Goal: Information Seeking & Learning: Learn about a topic

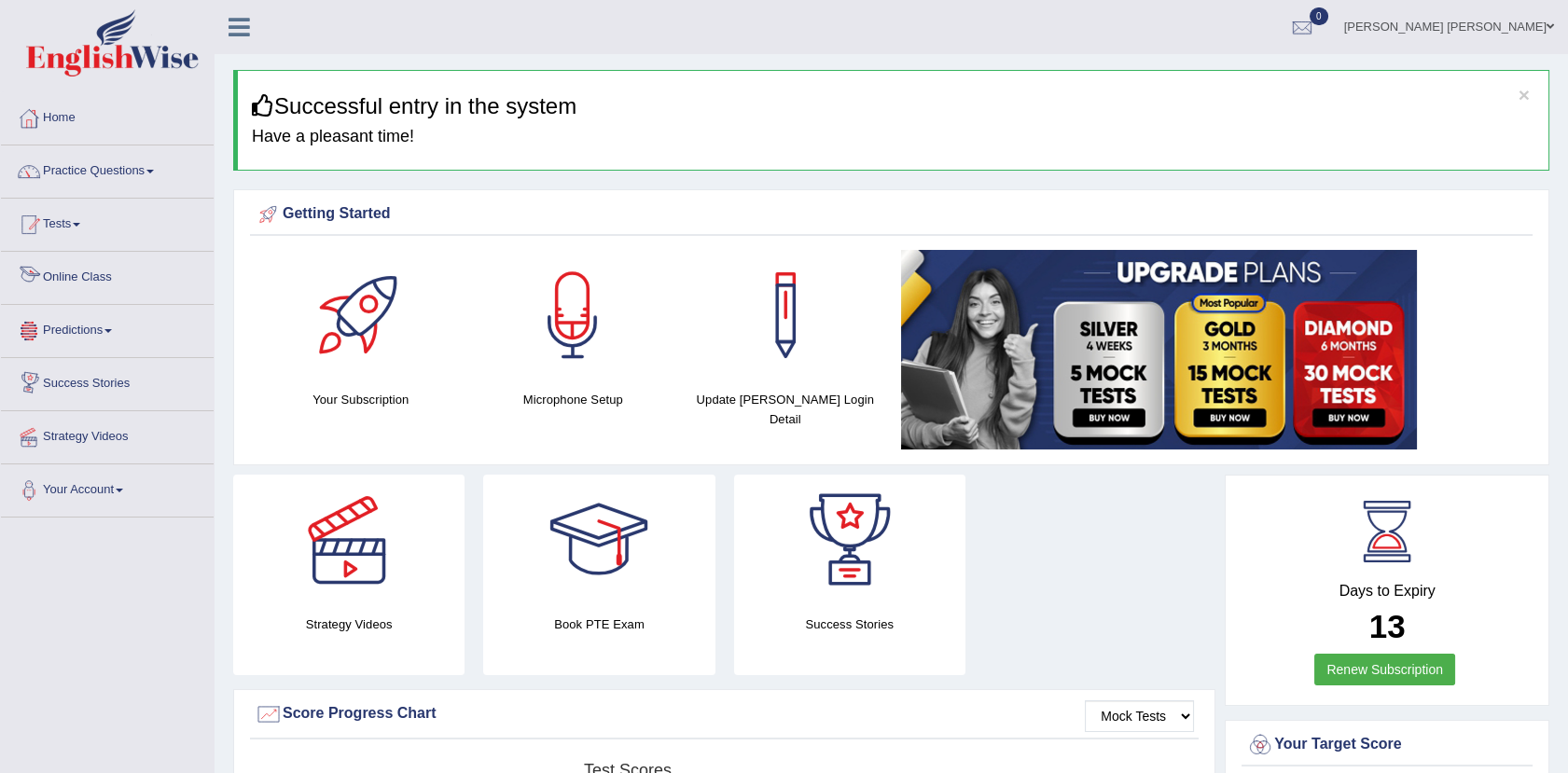
click at [83, 241] on link "Tests" at bounding box center [107, 222] width 213 height 47
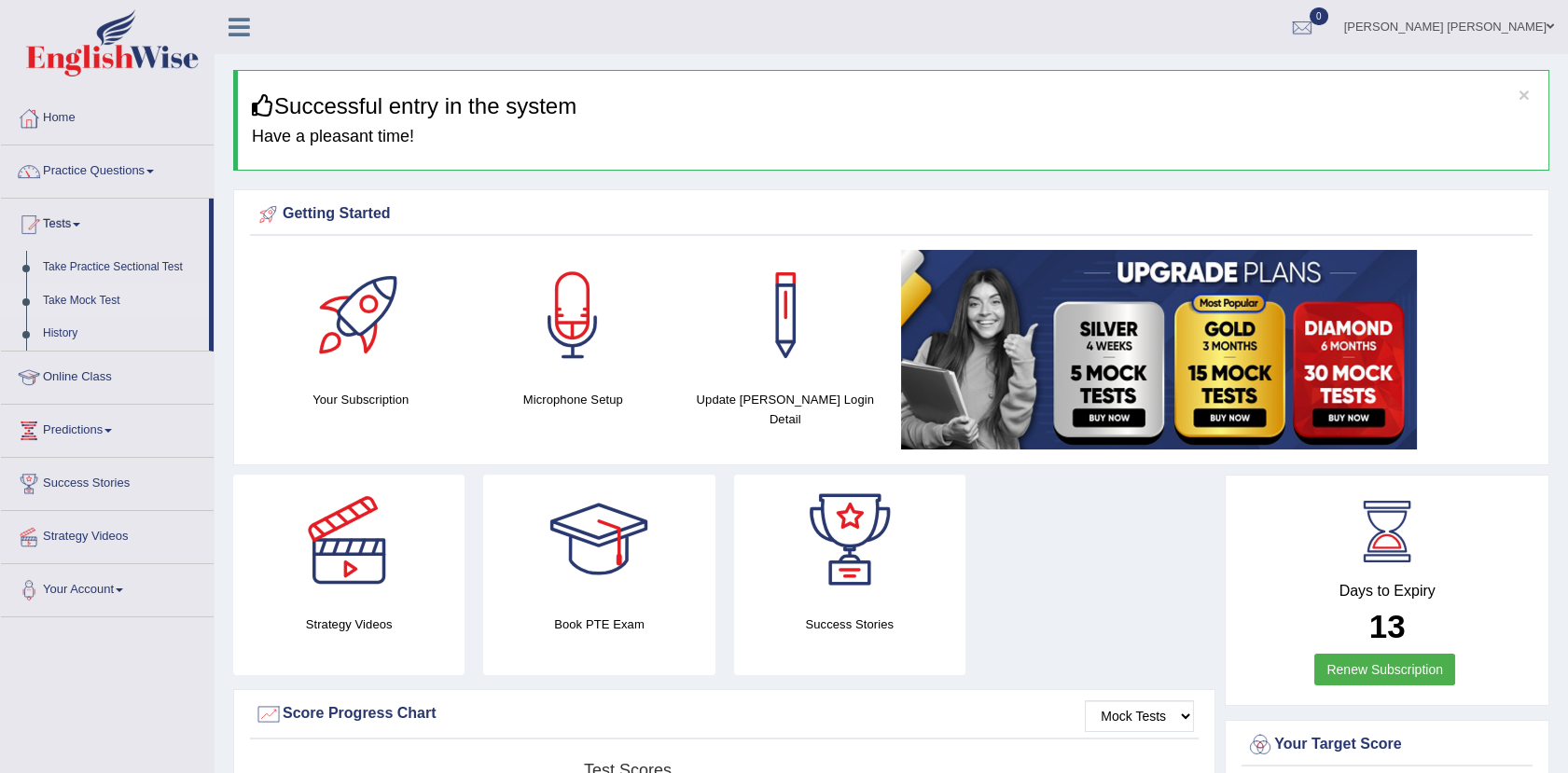
click at [92, 295] on link "Take Mock Test" at bounding box center [122, 301] width 175 height 34
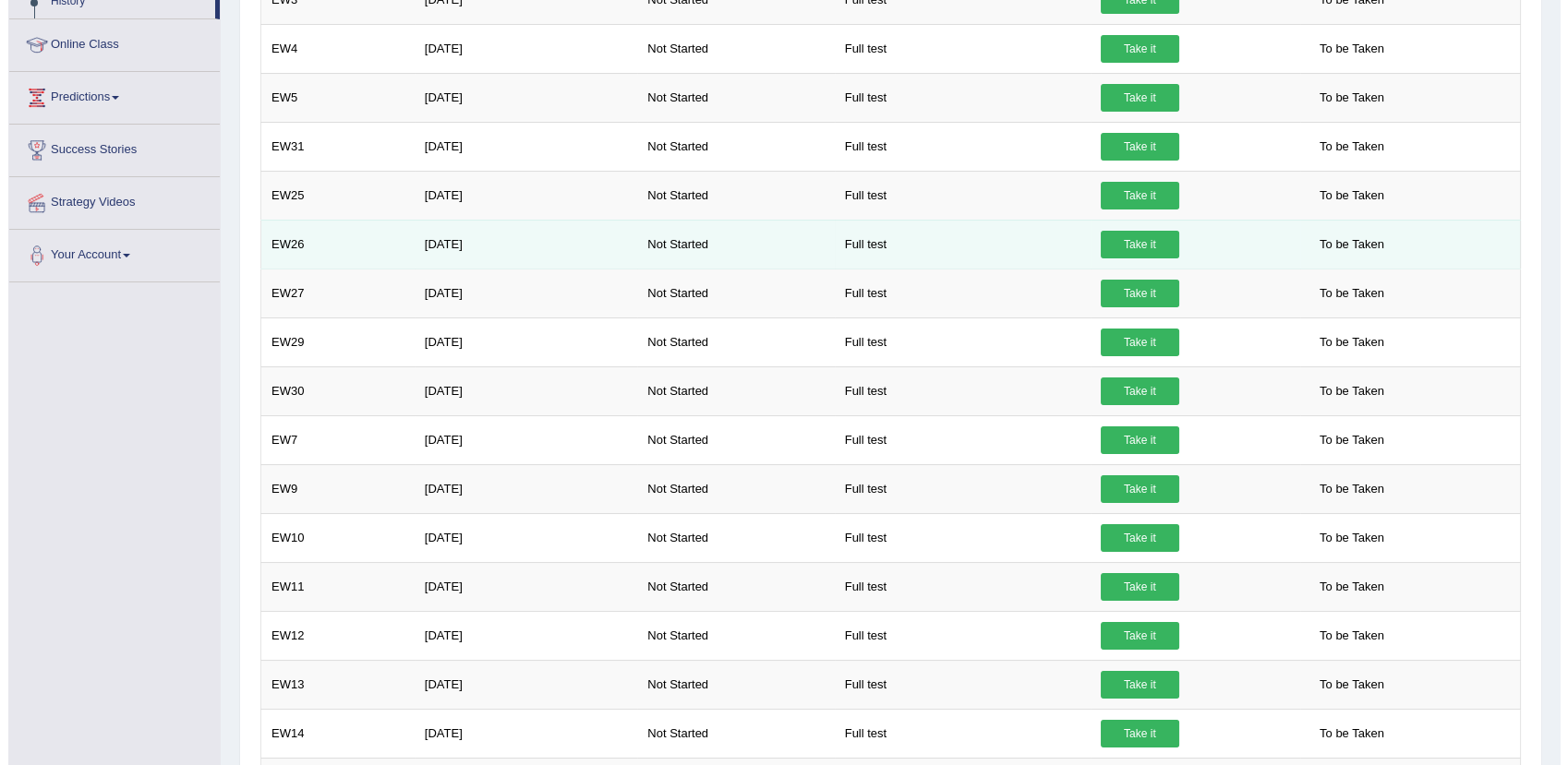
scroll to position [252, 0]
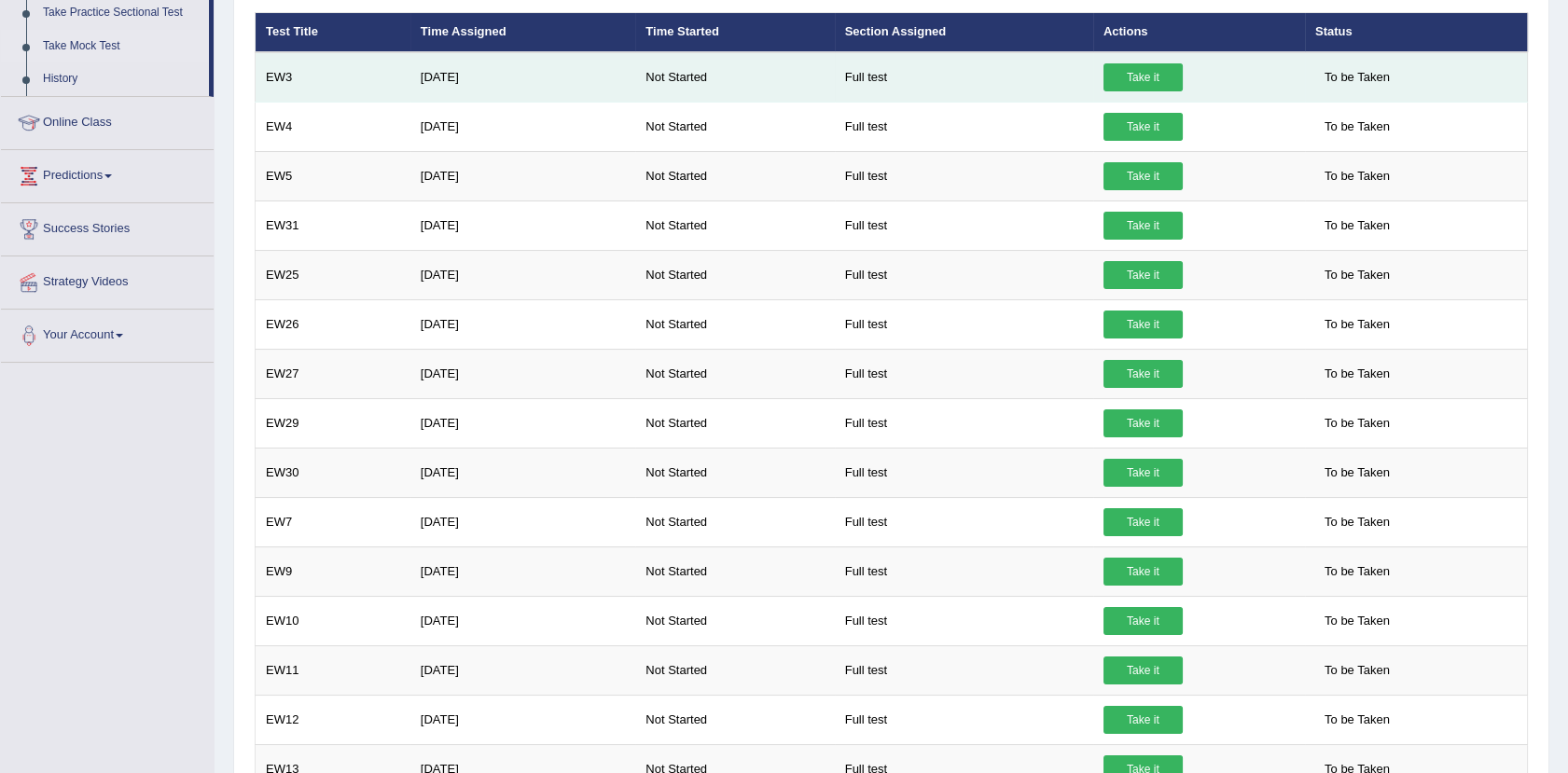
click at [1162, 71] on link "Take it" at bounding box center [1143, 78] width 79 height 28
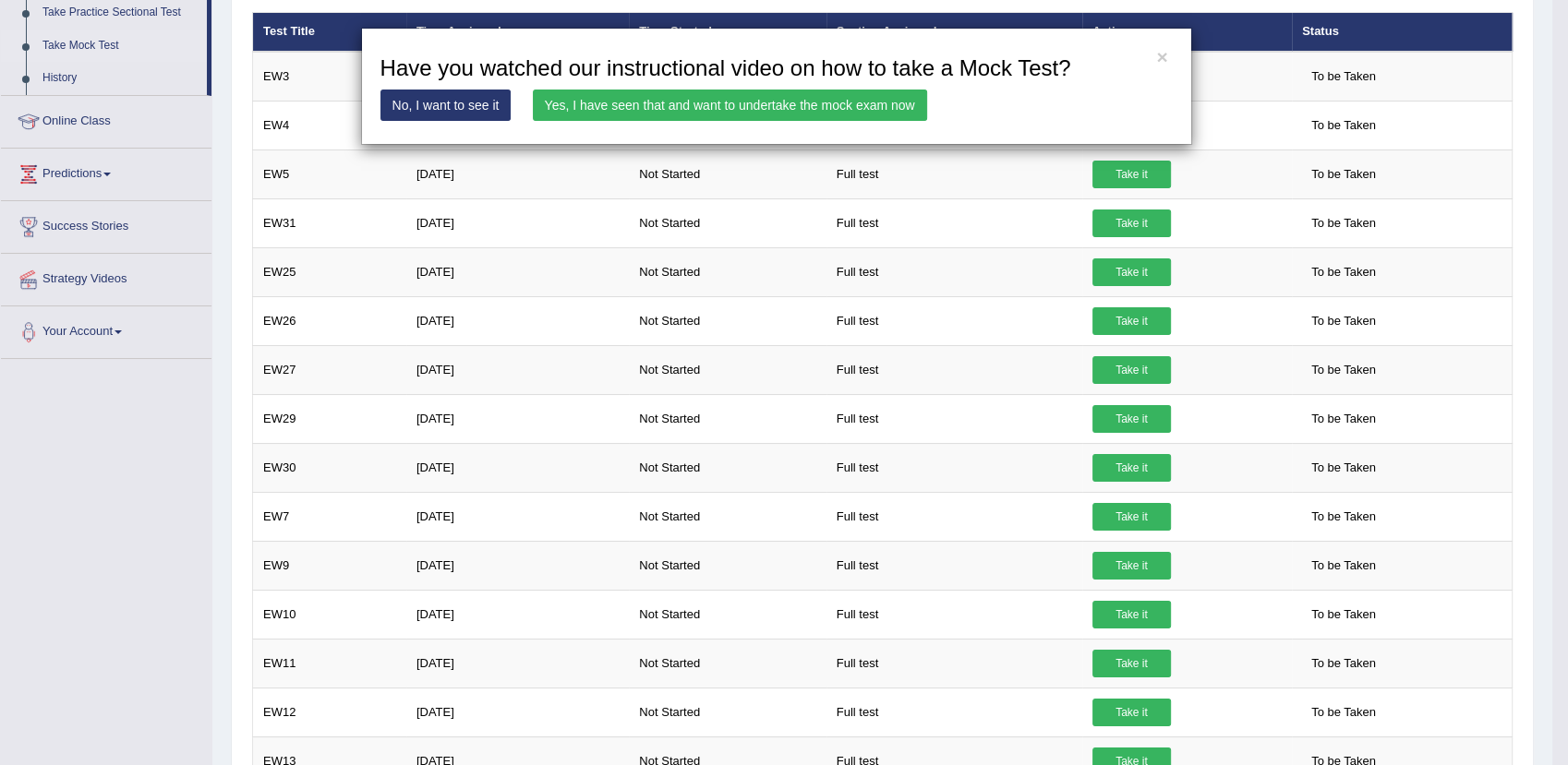
click at [634, 102] on link "Yes, I have seen that and want to undertake the mock exam now" at bounding box center [729, 105] width 394 height 32
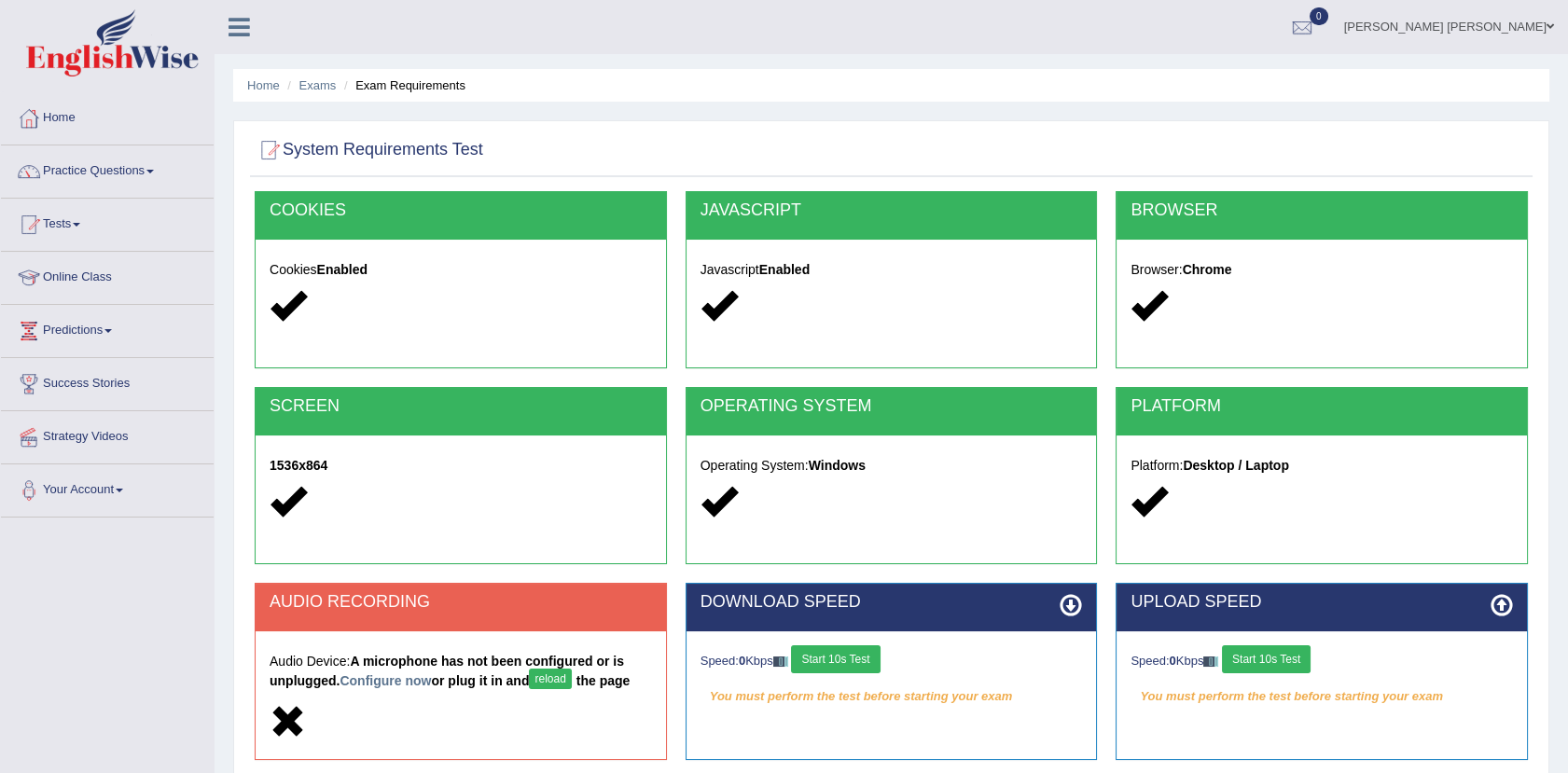
scroll to position [205, 0]
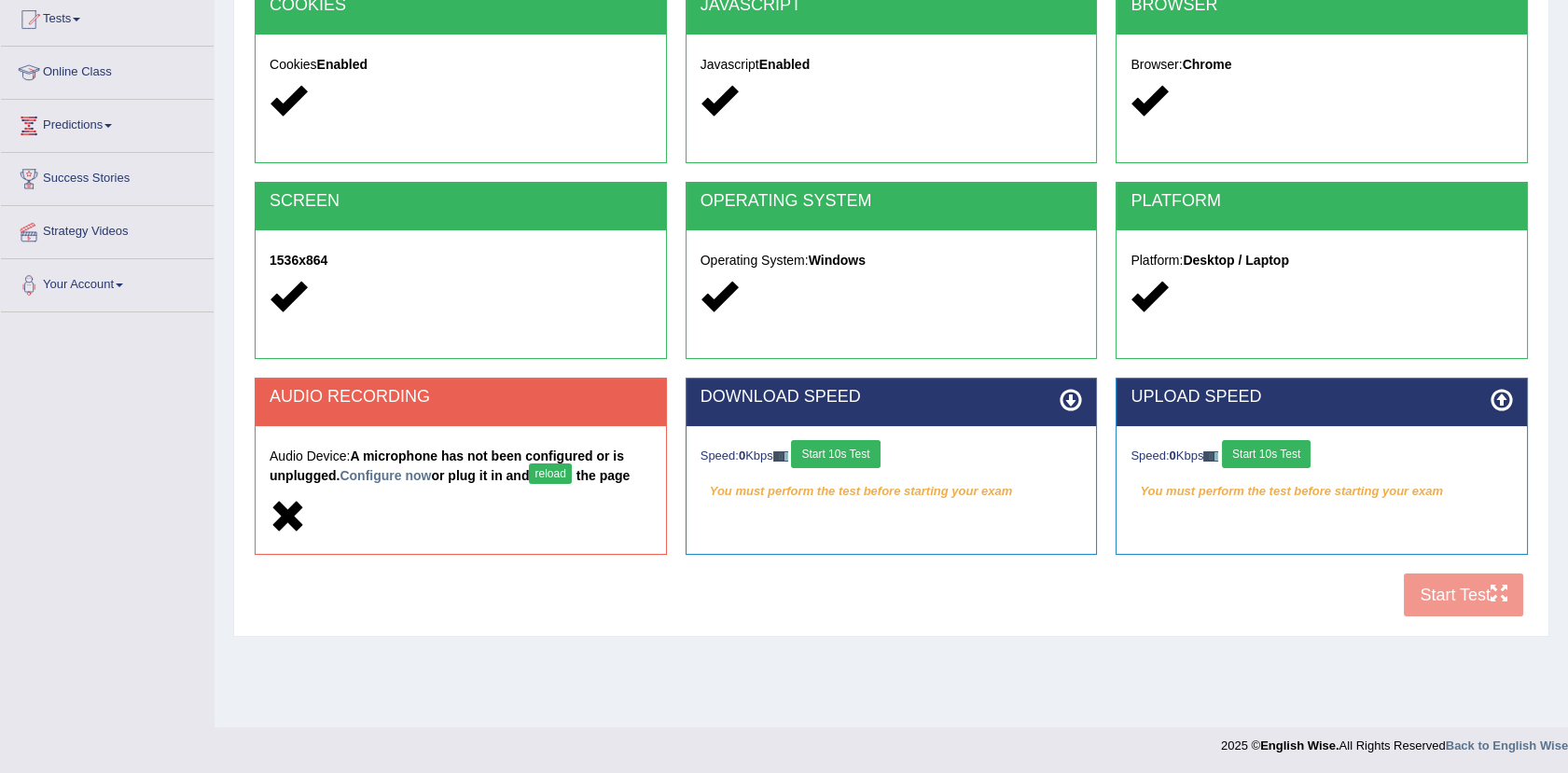
click at [838, 455] on button "Start 10s Test" at bounding box center [835, 454] width 88 height 28
click at [1281, 453] on button "Start 10s Test" at bounding box center [1266, 454] width 88 height 28
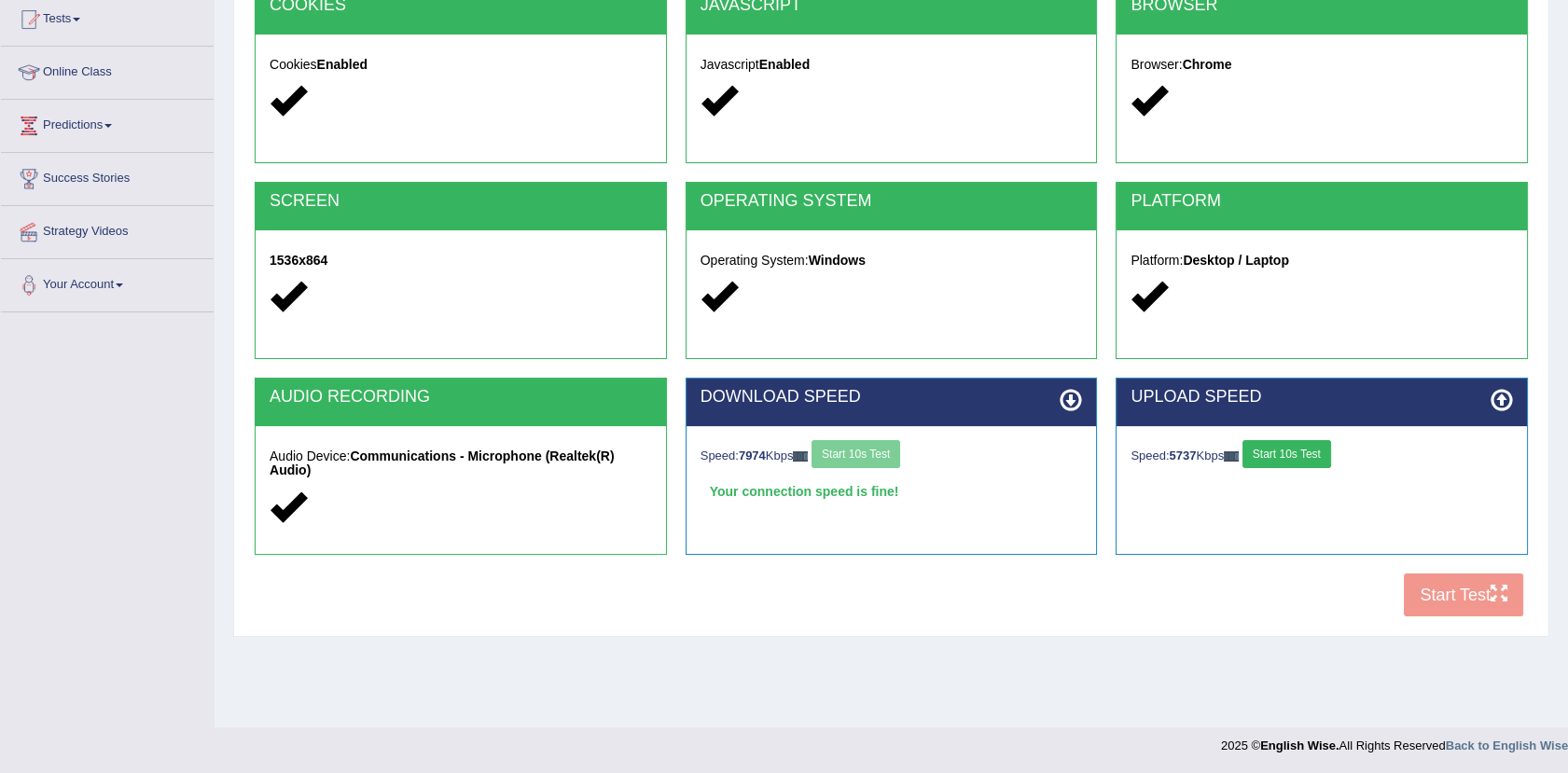
click at [1307, 456] on button "Start 10s Test" at bounding box center [1286, 454] width 88 height 28
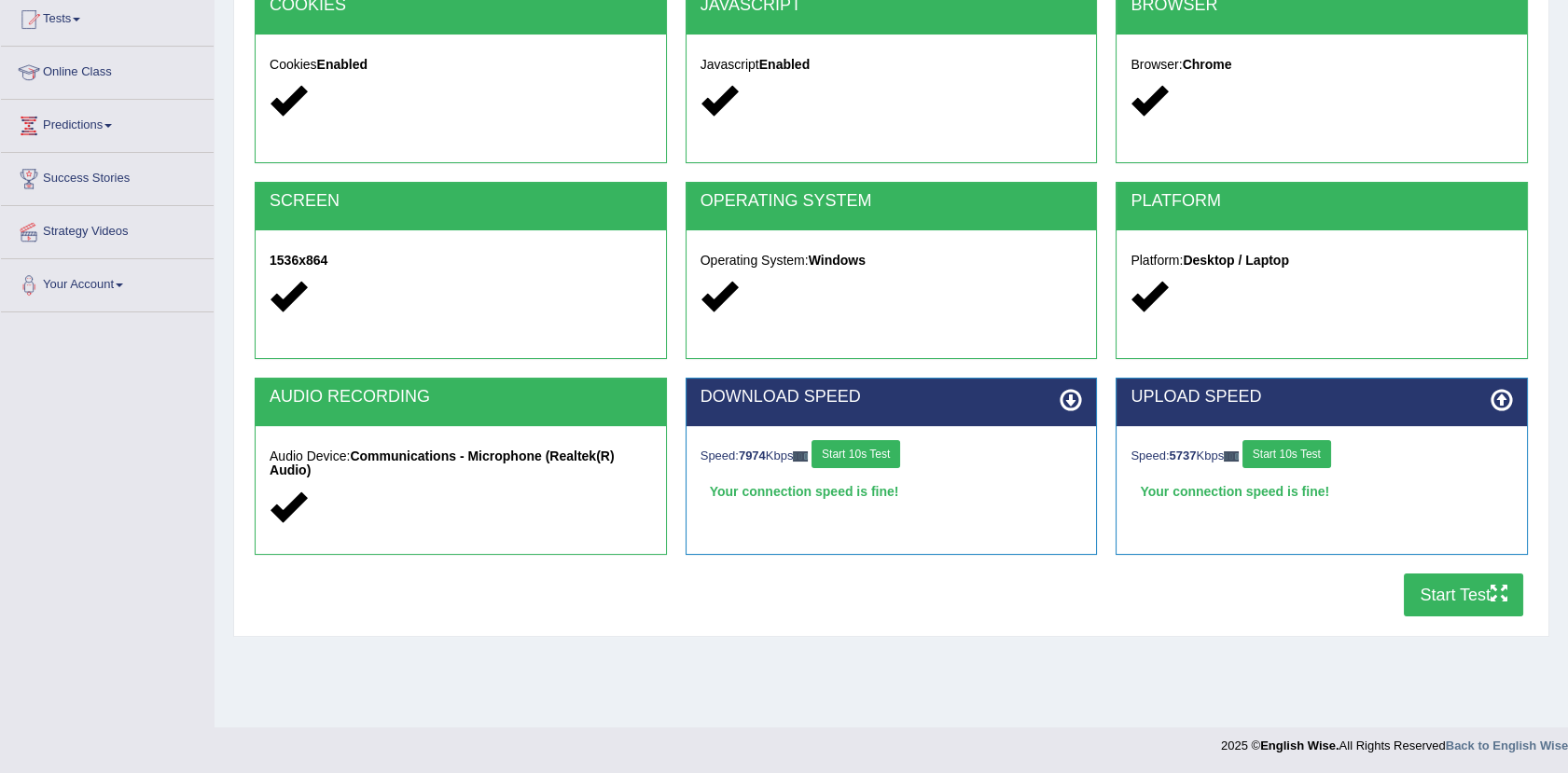
click at [1440, 598] on button "Start Test" at bounding box center [1463, 595] width 119 height 43
click at [1462, 580] on button "Start Test" at bounding box center [1463, 595] width 119 height 43
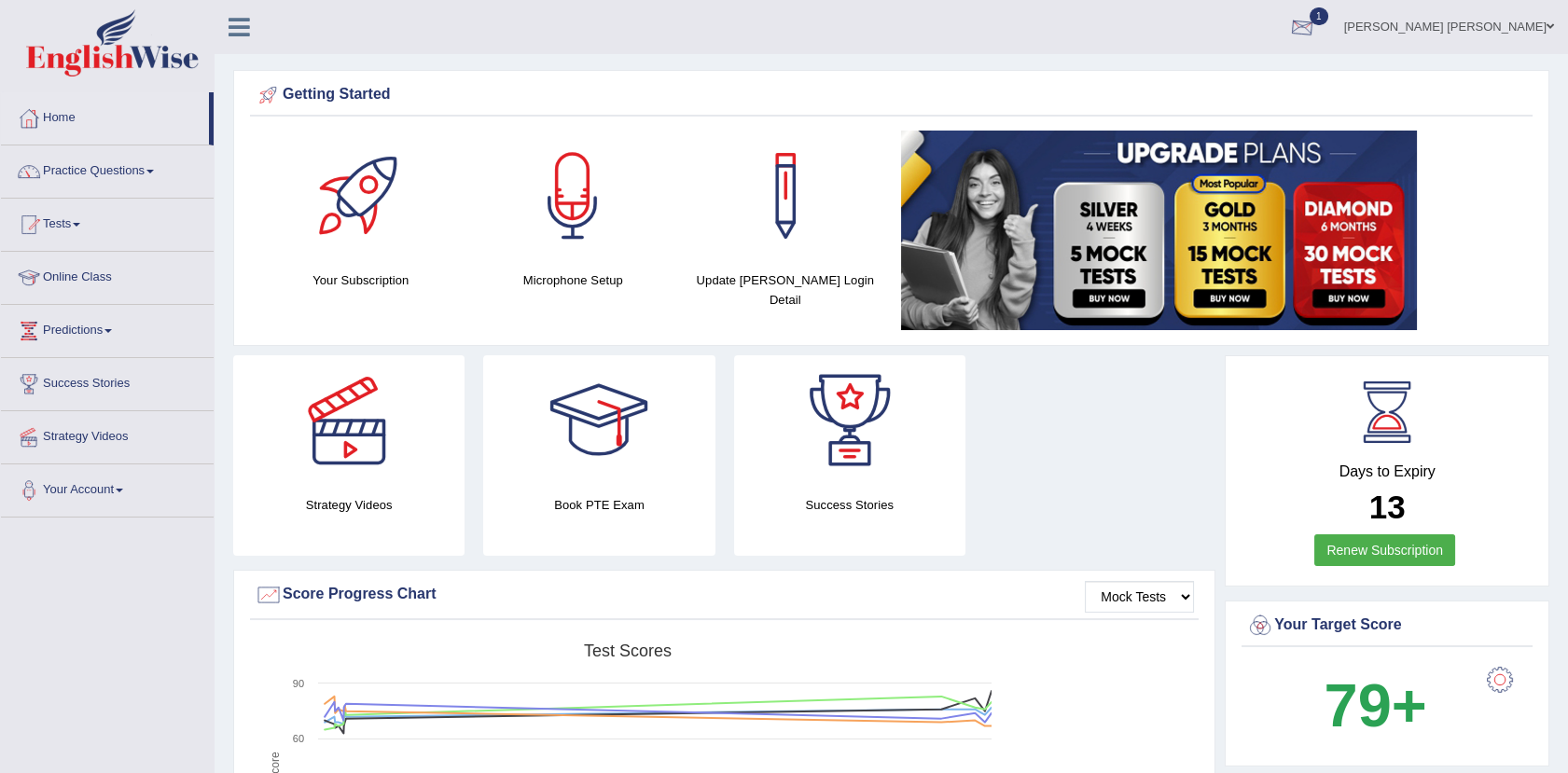
click at [1316, 16] on div at bounding box center [1302, 28] width 28 height 28
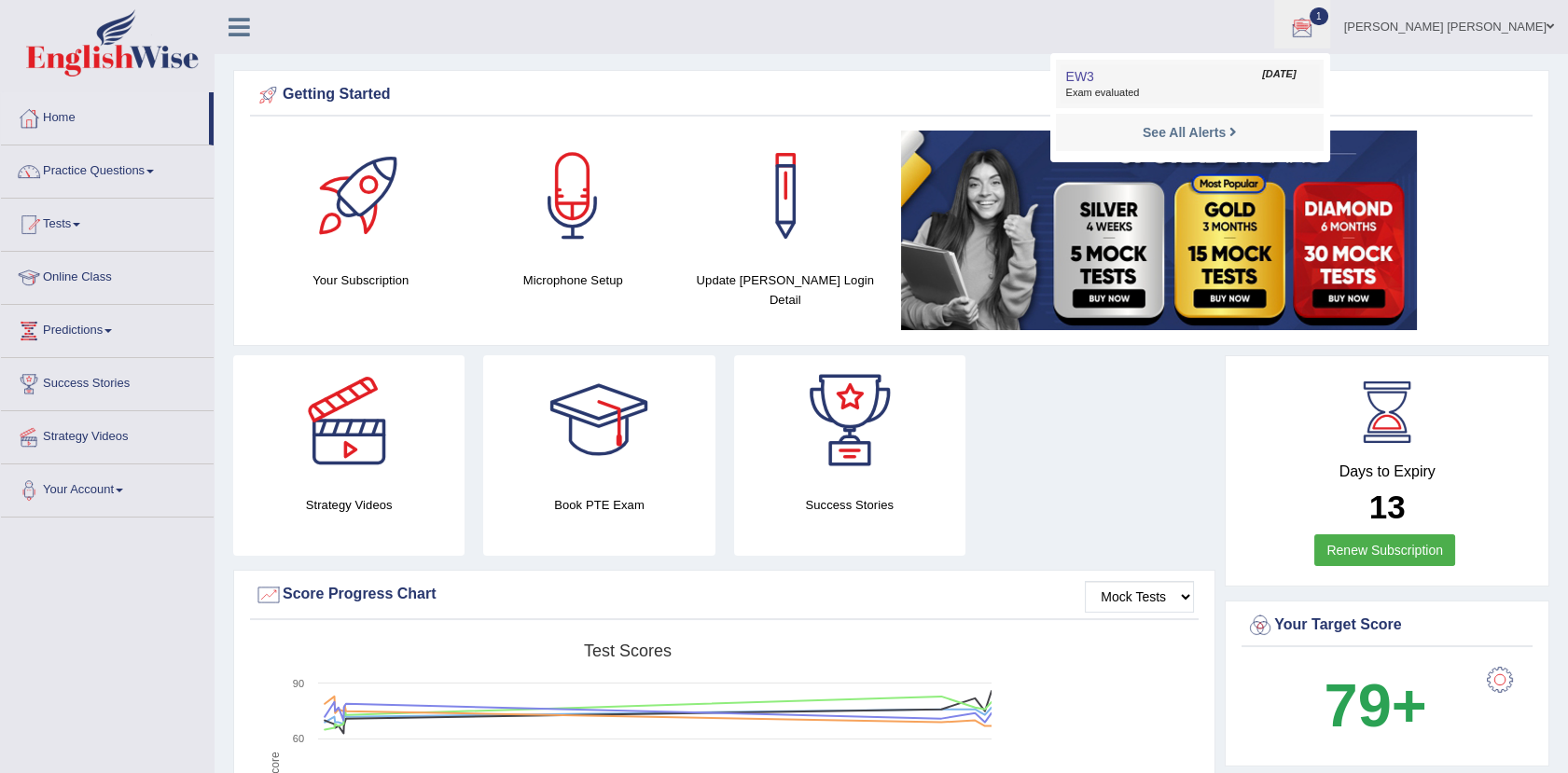
click at [1302, 97] on span "Exam evaluated" at bounding box center [1189, 93] width 248 height 15
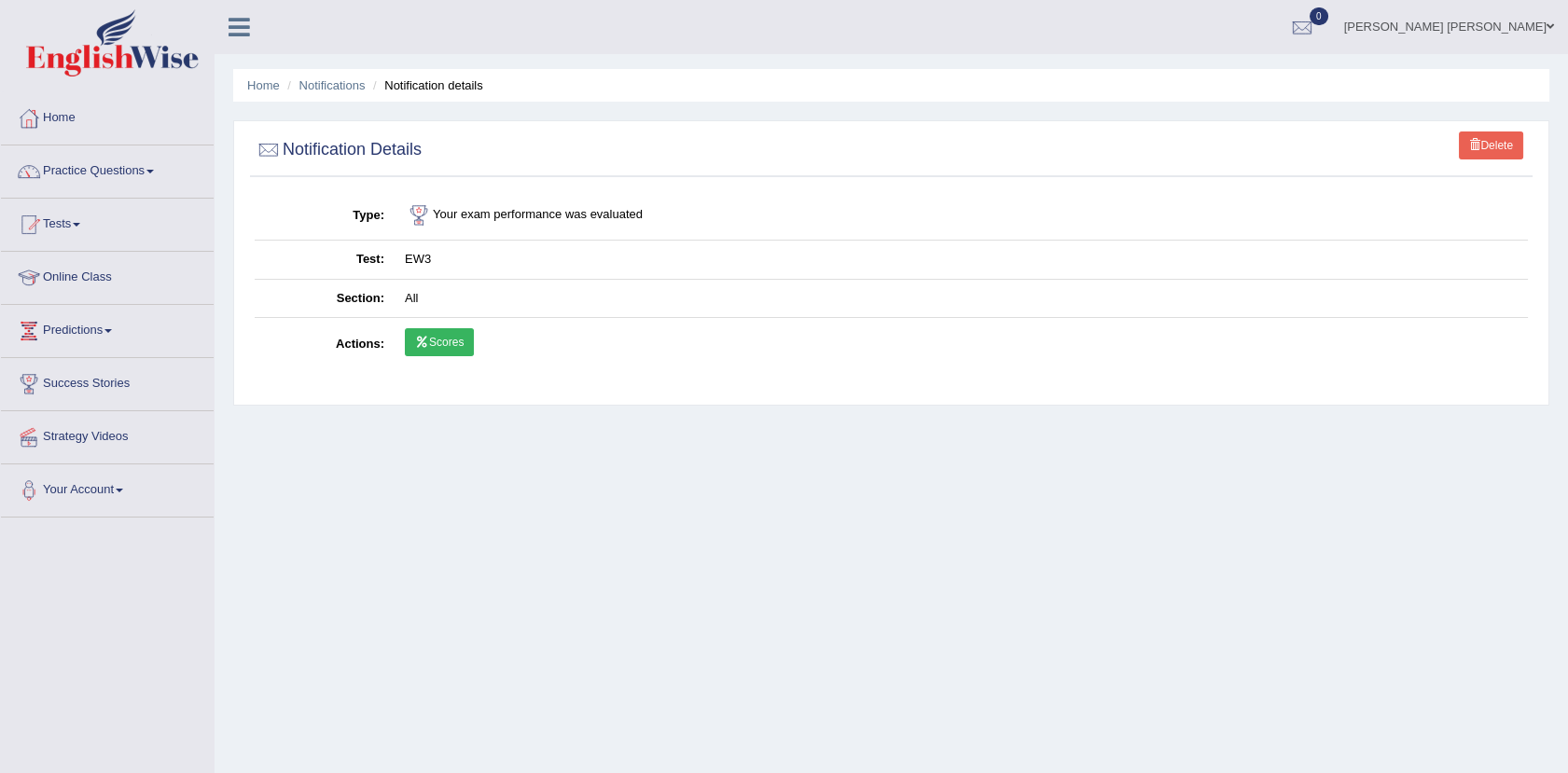
click at [447, 340] on link "Scores" at bounding box center [439, 342] width 69 height 28
click at [96, 120] on link "Home" at bounding box center [107, 115] width 213 height 47
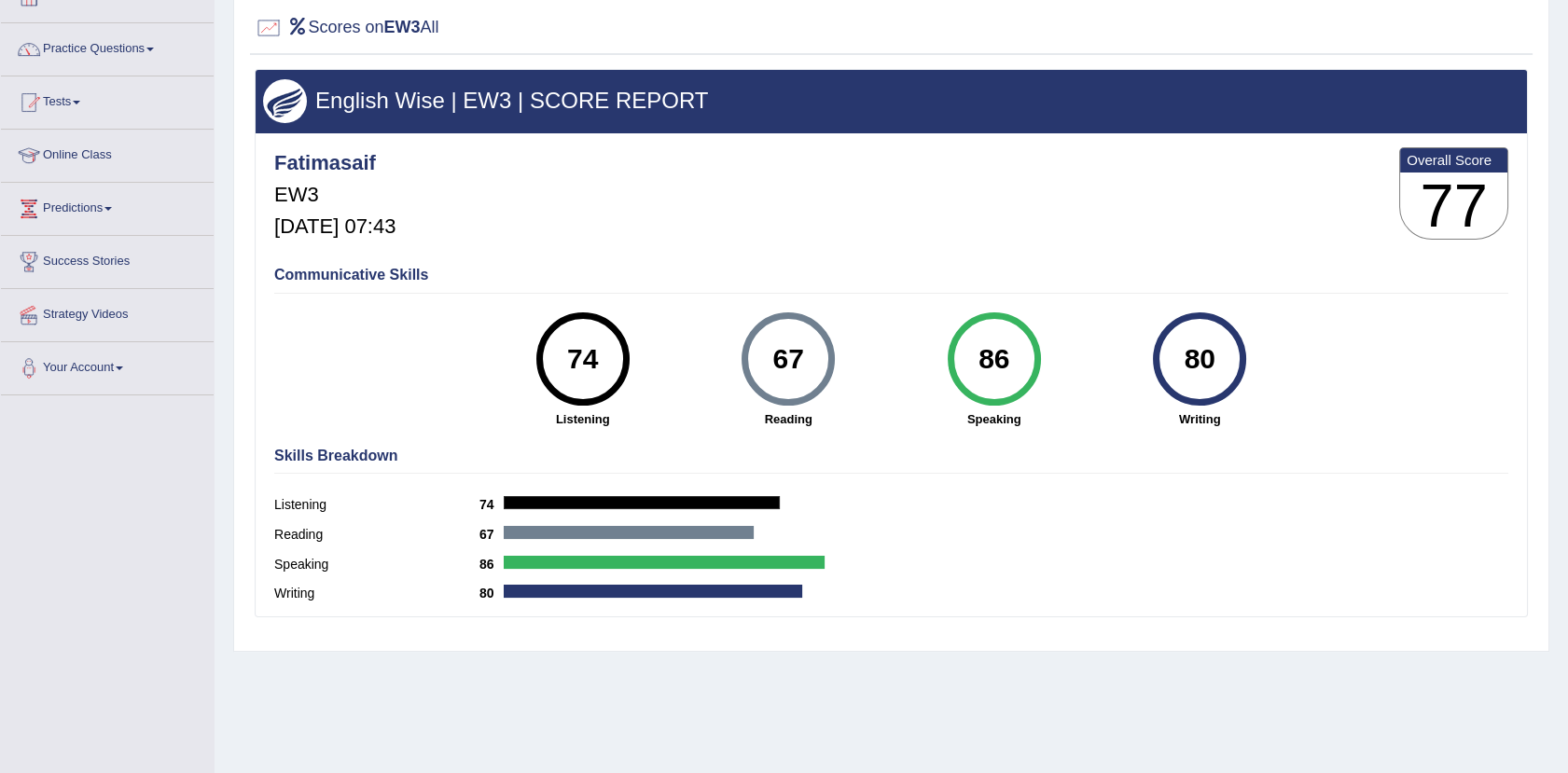
scroll to position [81, 0]
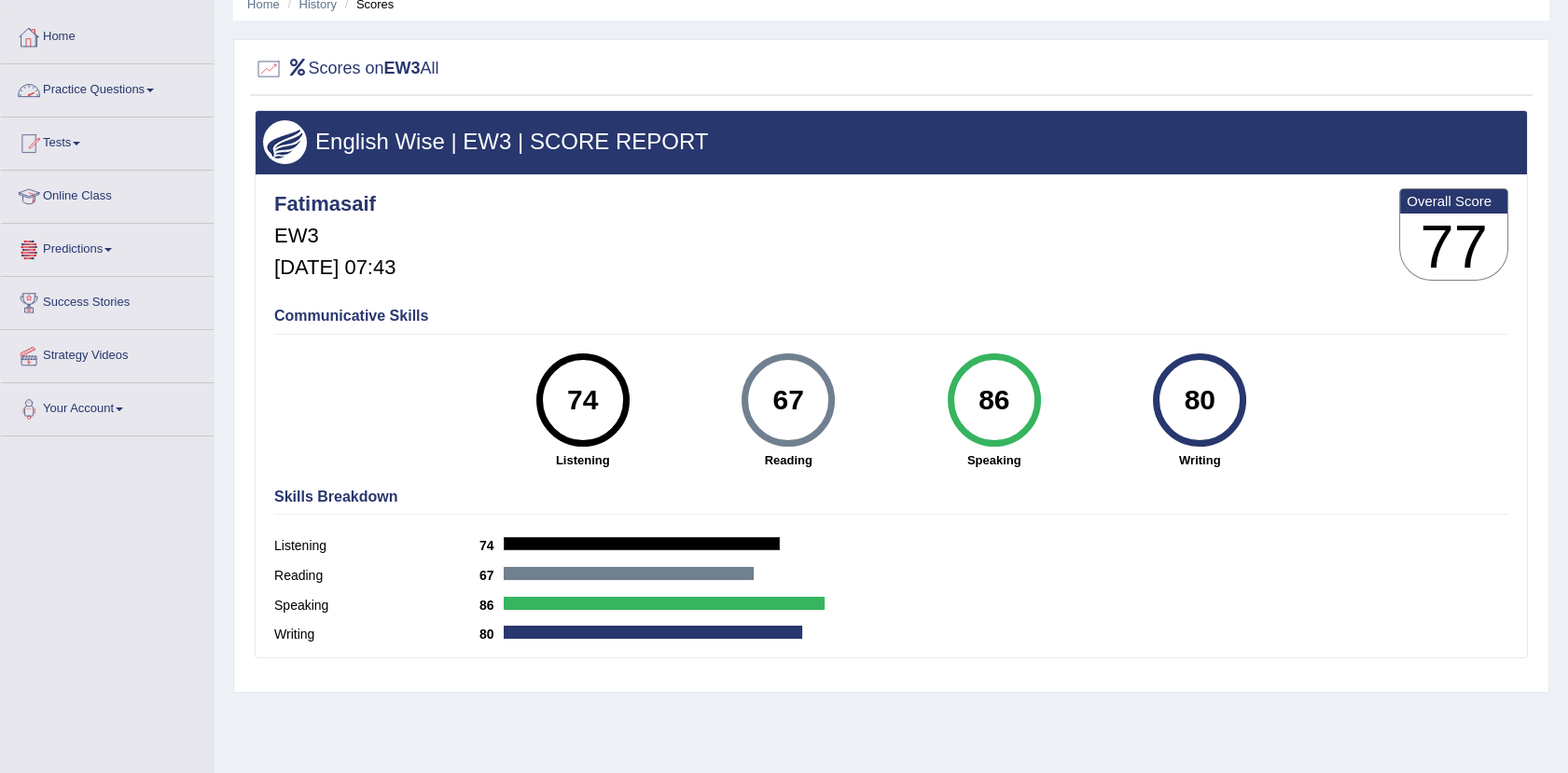
click at [74, 25] on link "Home" at bounding box center [107, 35] width 213 height 47
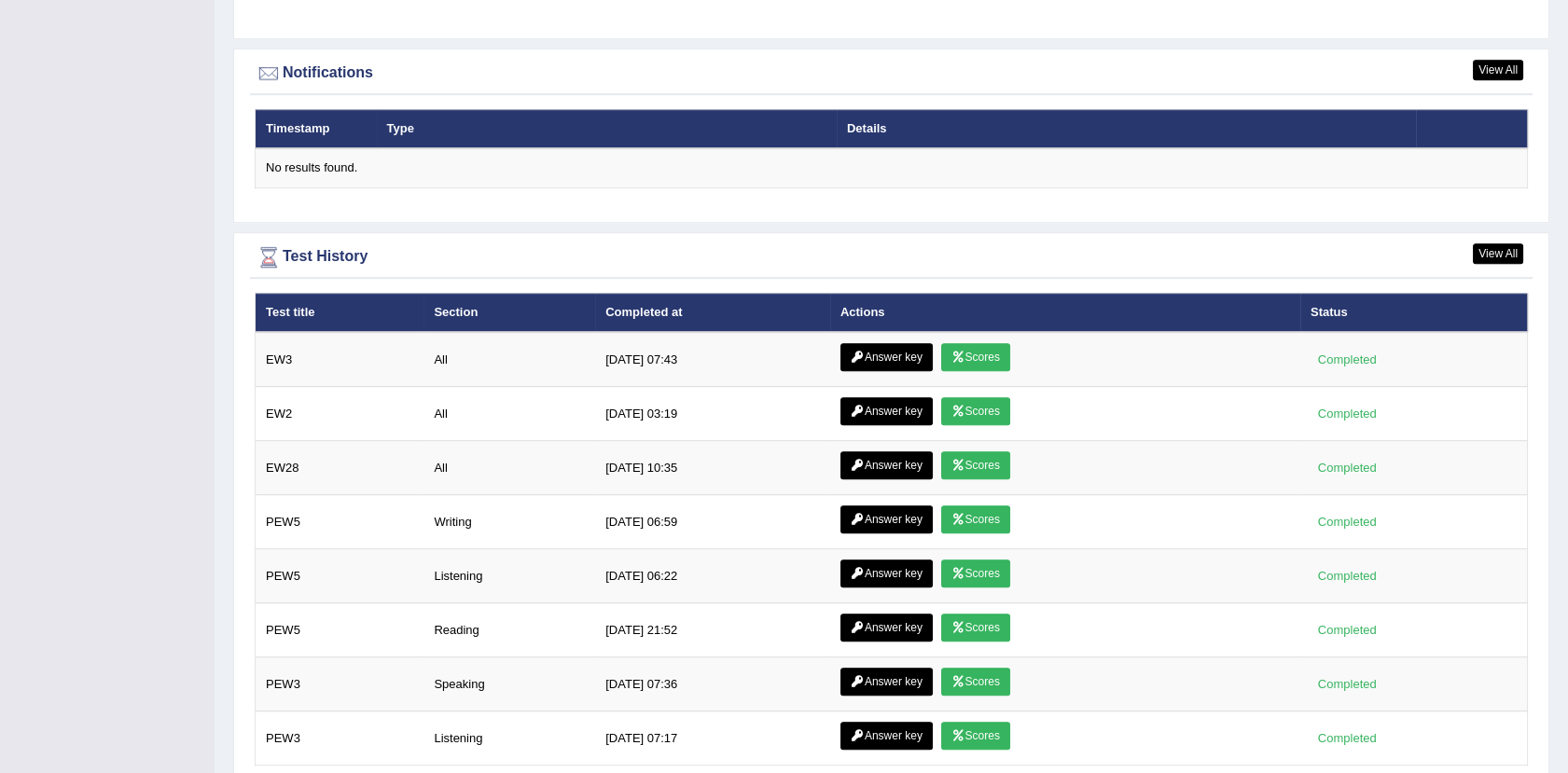
scroll to position [2237, 0]
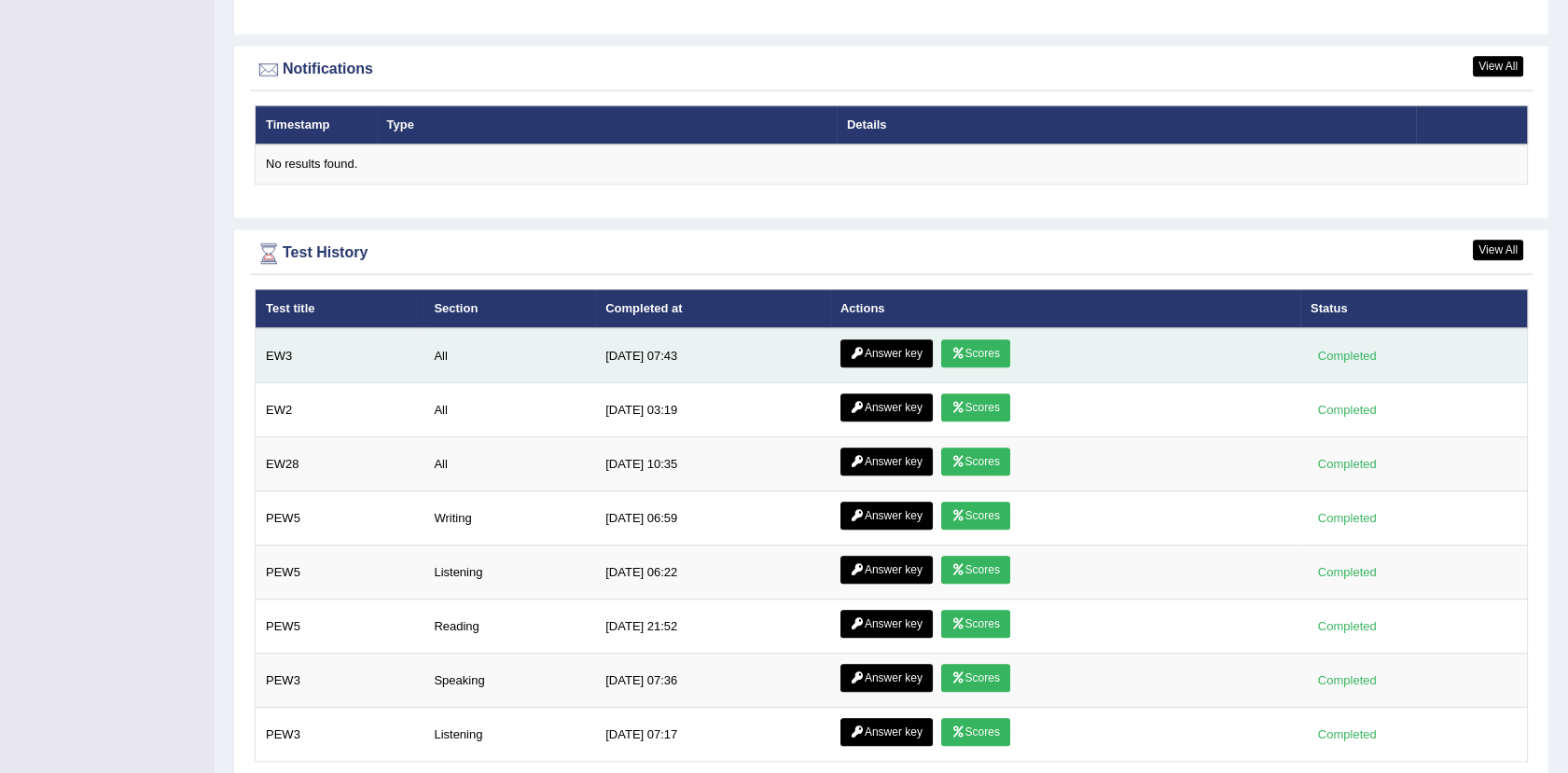
click at [909, 342] on link "Answer key" at bounding box center [886, 354] width 92 height 28
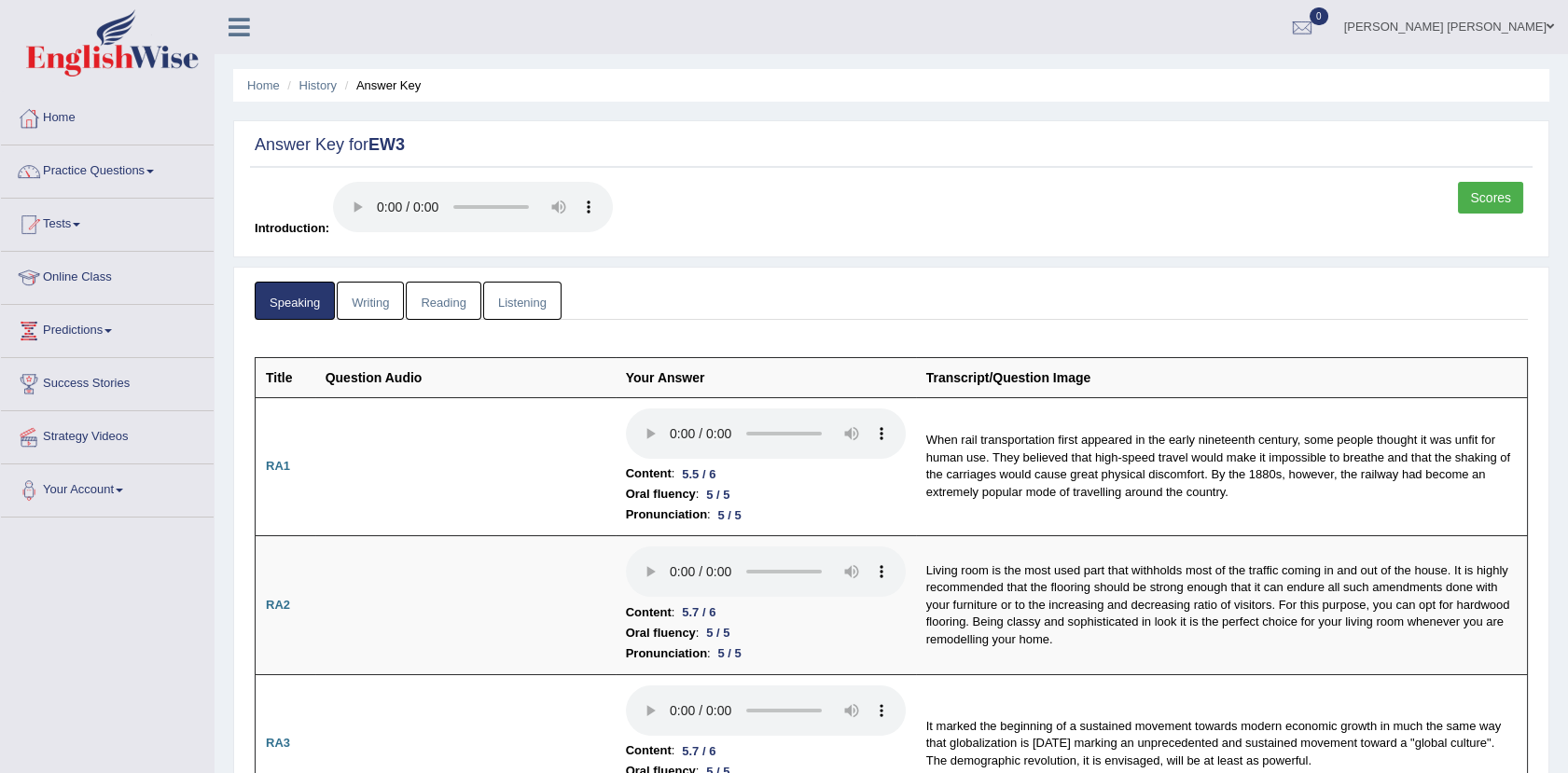
click at [370, 311] on link "Writing" at bounding box center [371, 300] width 68 height 38
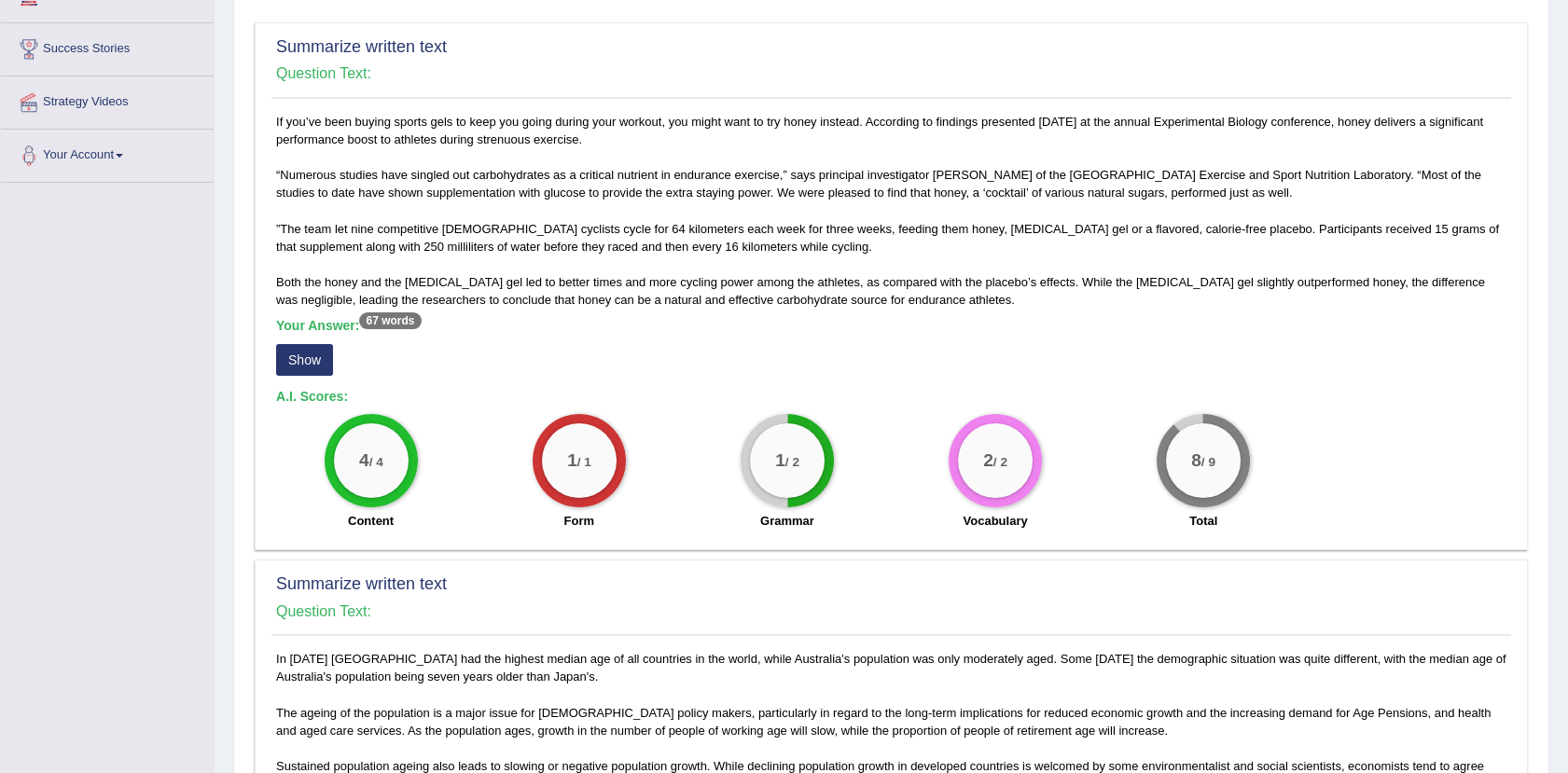
scroll to position [414, 0]
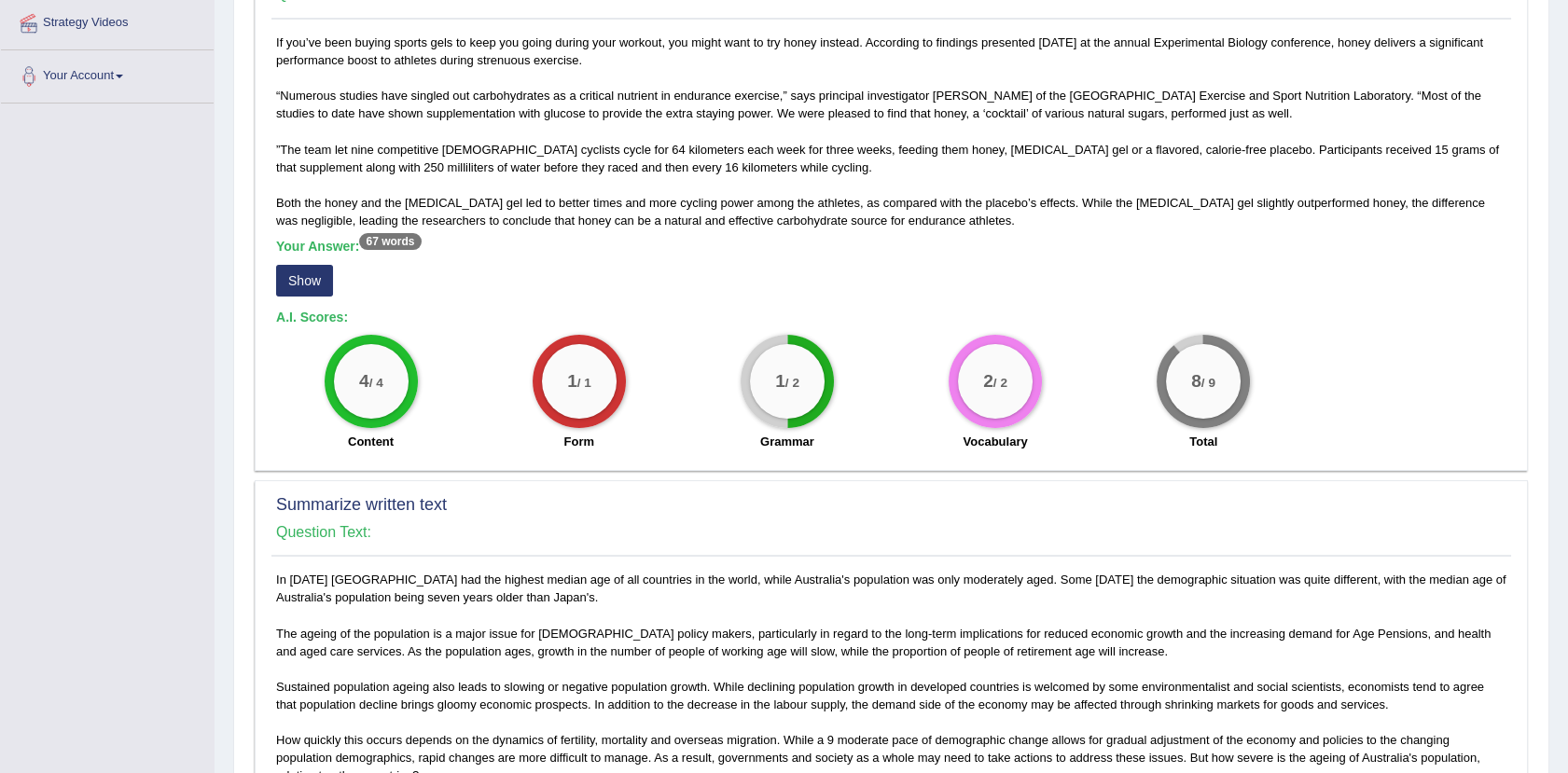
click at [299, 295] on button "Show" at bounding box center [304, 280] width 57 height 32
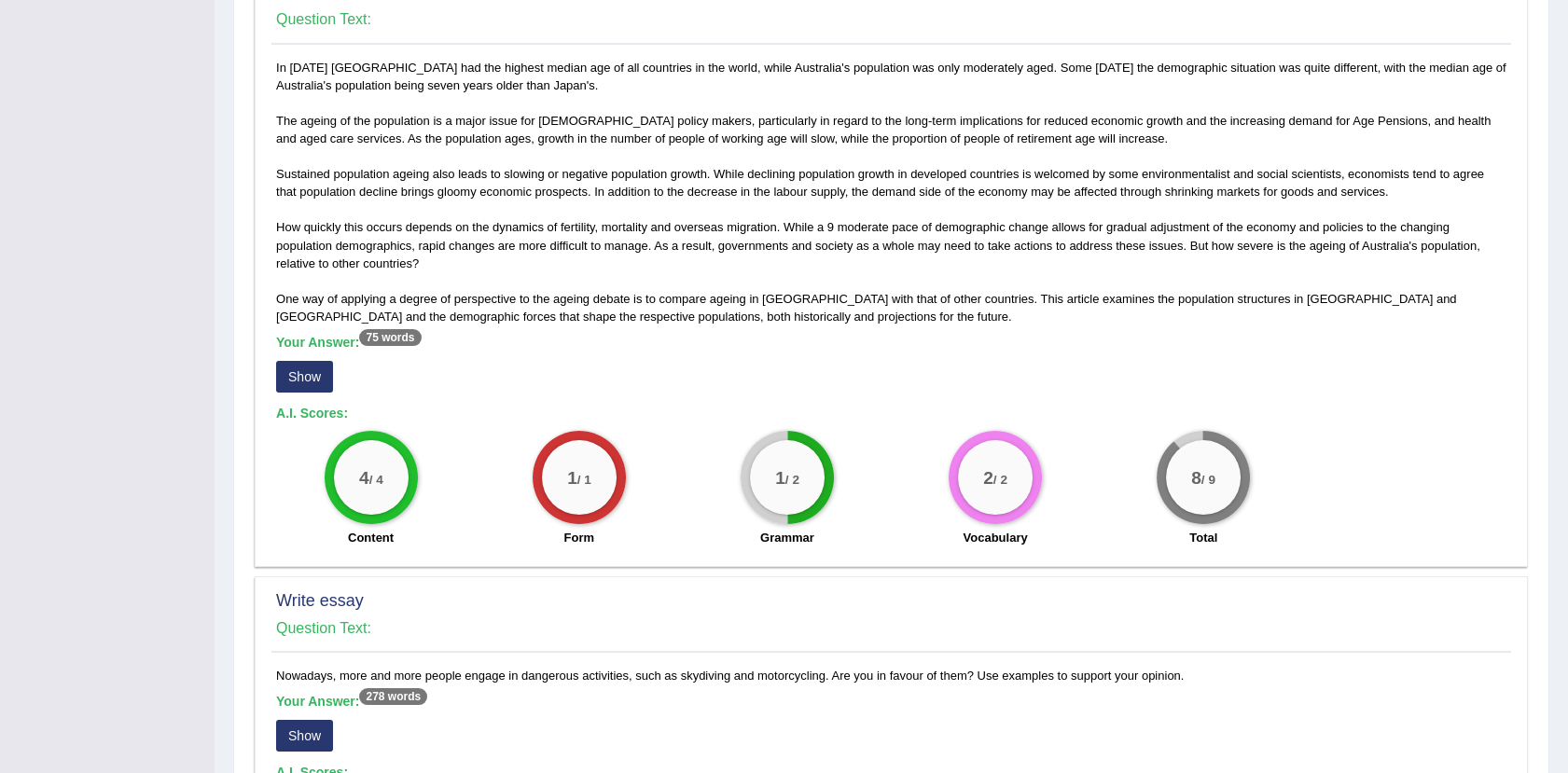
scroll to position [1036, 0]
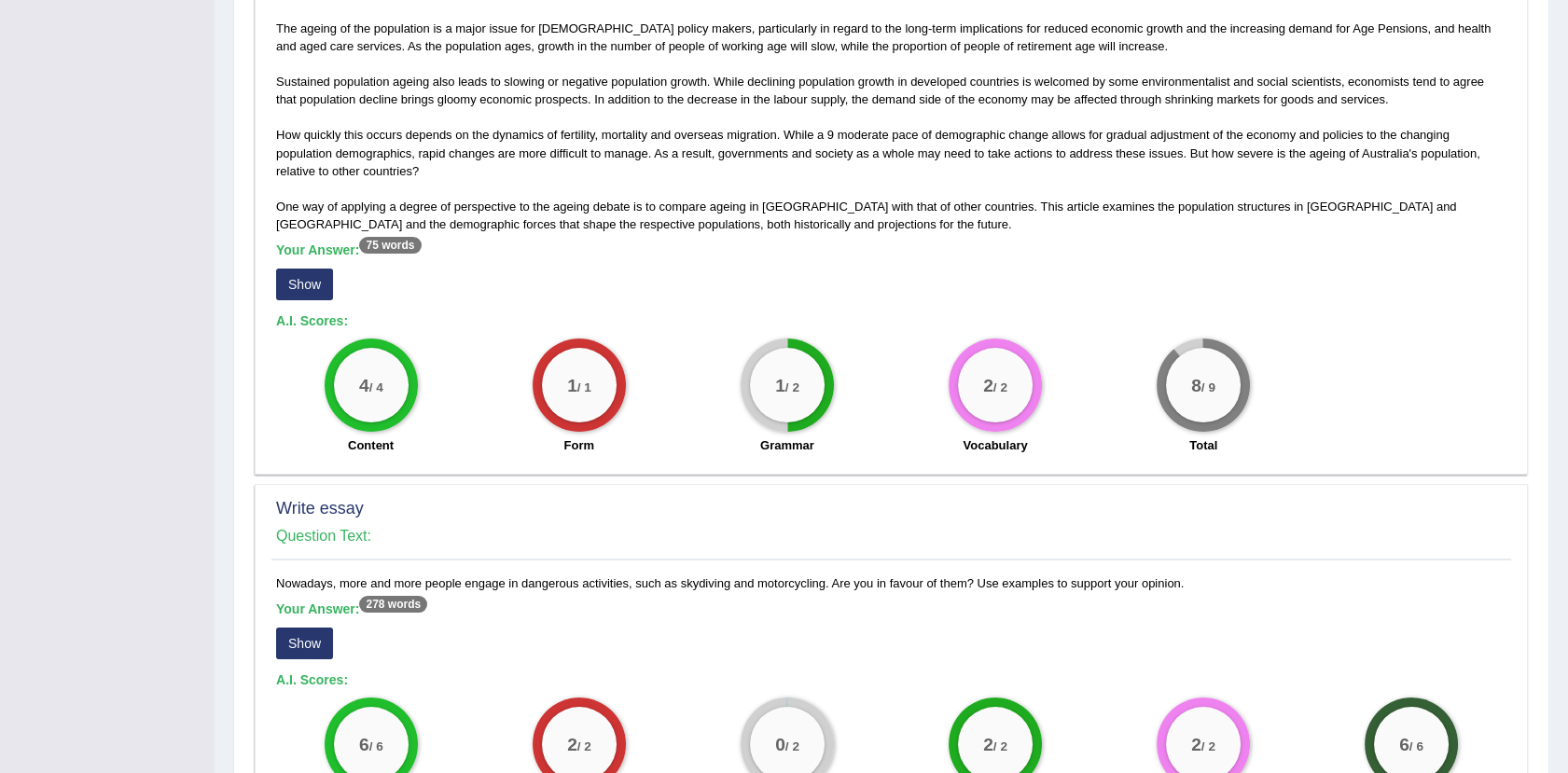
click at [399, 250] on sup "75 words" at bounding box center [390, 245] width 62 height 17
click at [399, 239] on sup "75 words" at bounding box center [390, 245] width 62 height 17
click at [321, 280] on button "Show" at bounding box center [304, 284] width 57 height 32
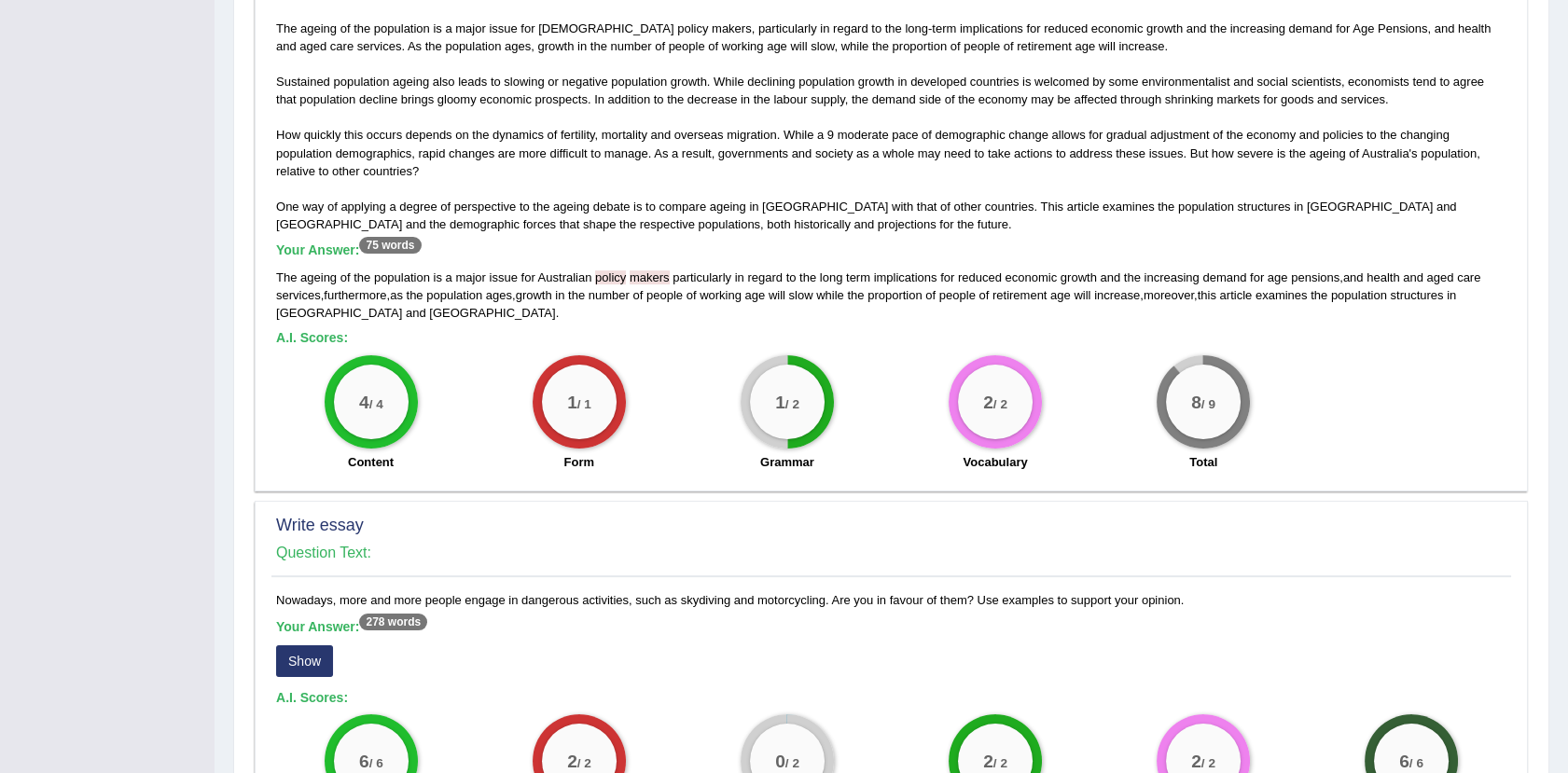
click at [616, 274] on span "policy" at bounding box center [610, 277] width 31 height 14
drag, startPoint x: 617, startPoint y: 279, endPoint x: 595, endPoint y: 293, distance: 26.1
click at [595, 293] on div "The ageing of the population is a major issue for Australian policy makers part…" at bounding box center [891, 295] width 1230 height 53
click at [587, 315] on div "The ageing of the population is a major issue for Australian policy makers part…" at bounding box center [891, 295] width 1230 height 53
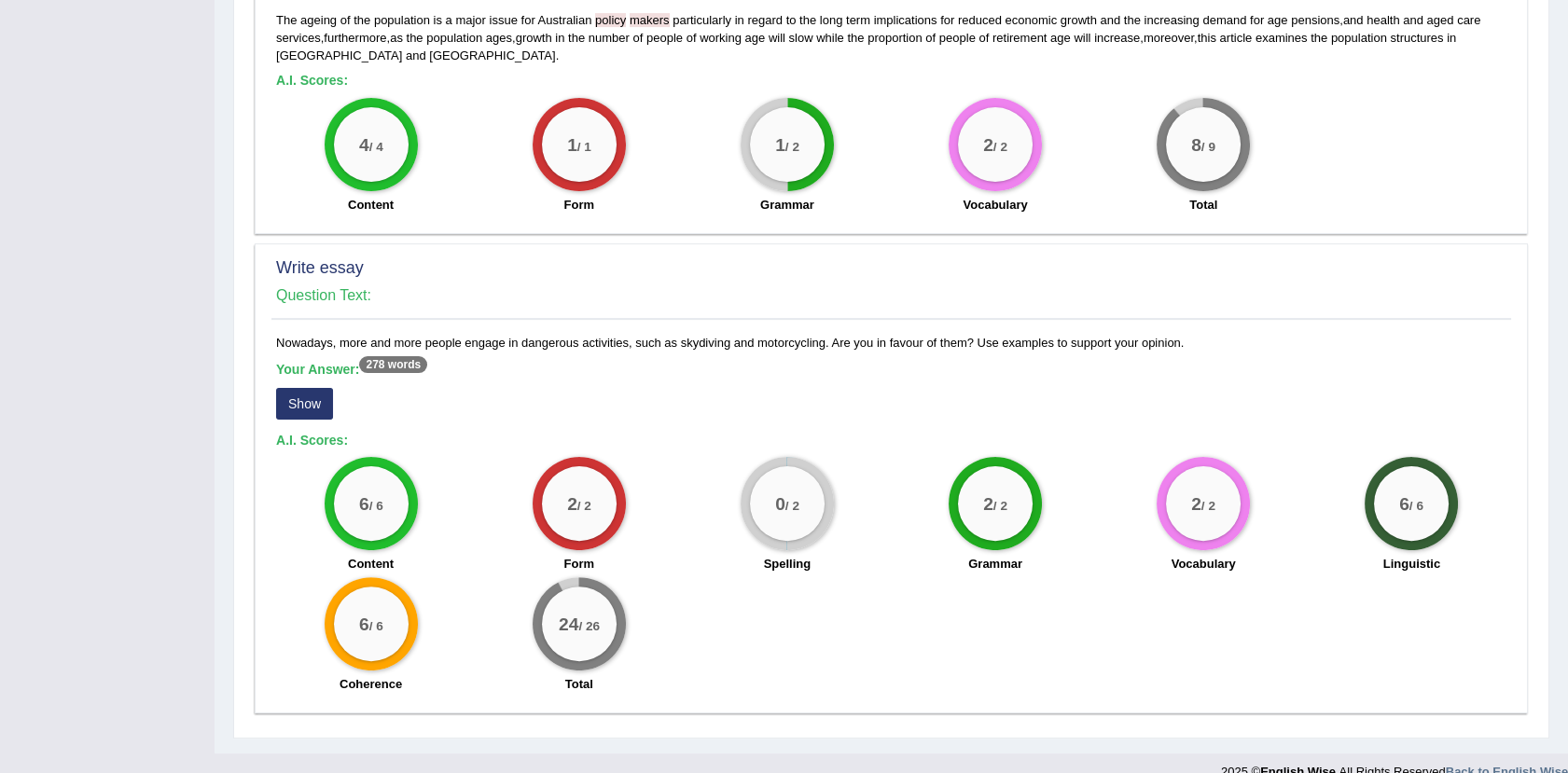
scroll to position [1320, 0]
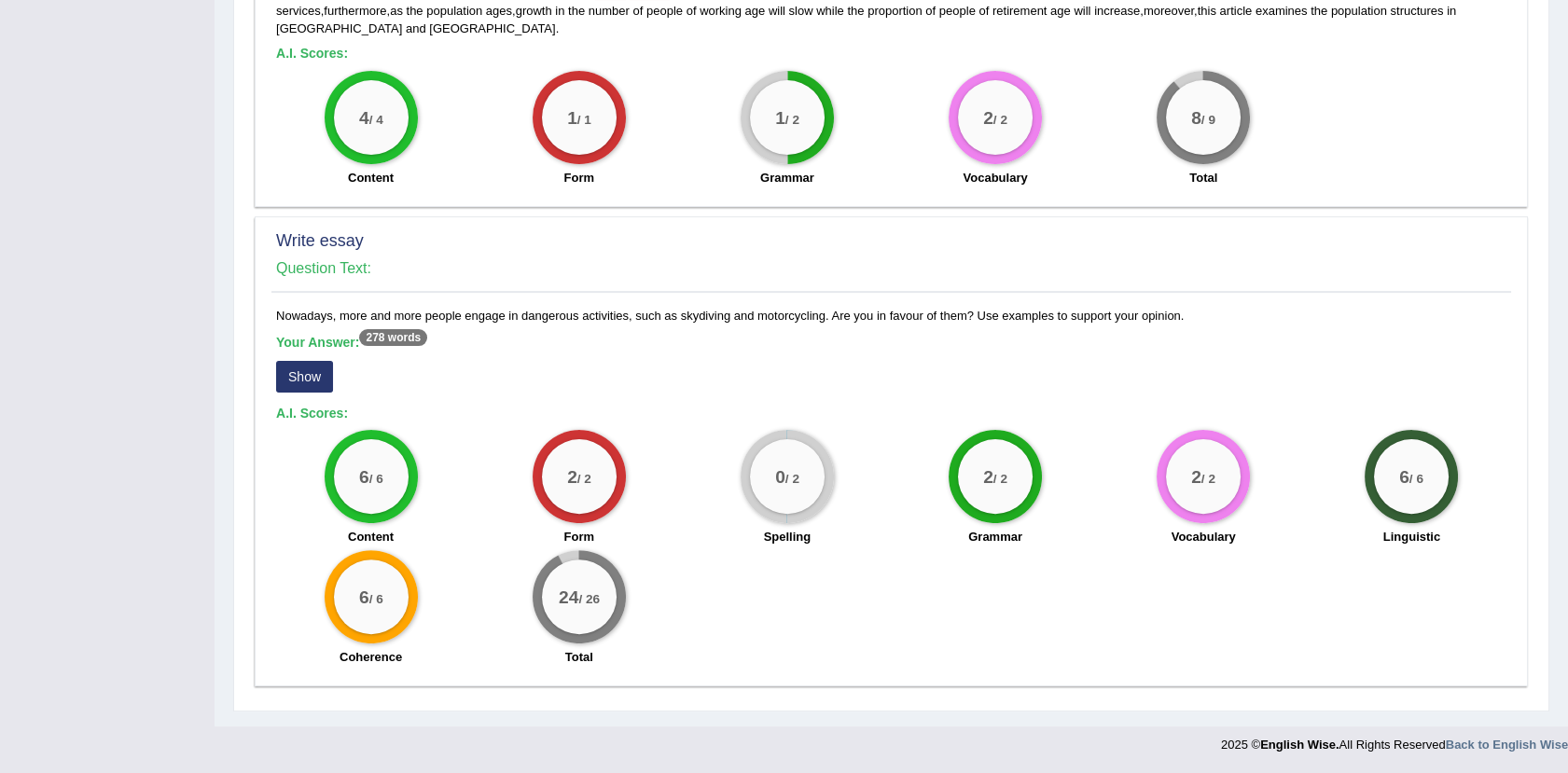
click at [283, 361] on button "Show" at bounding box center [304, 377] width 57 height 32
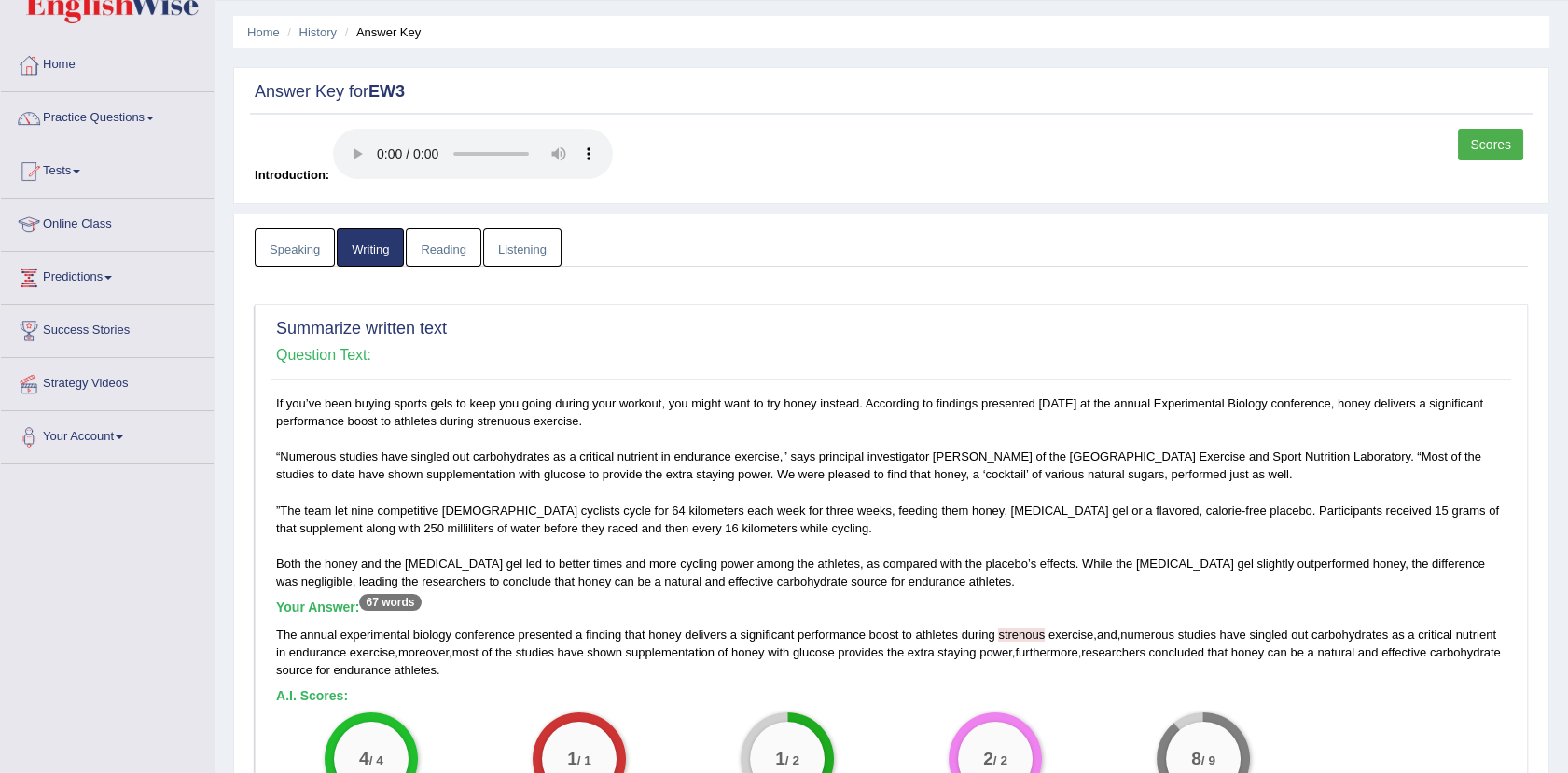
scroll to position [0, 0]
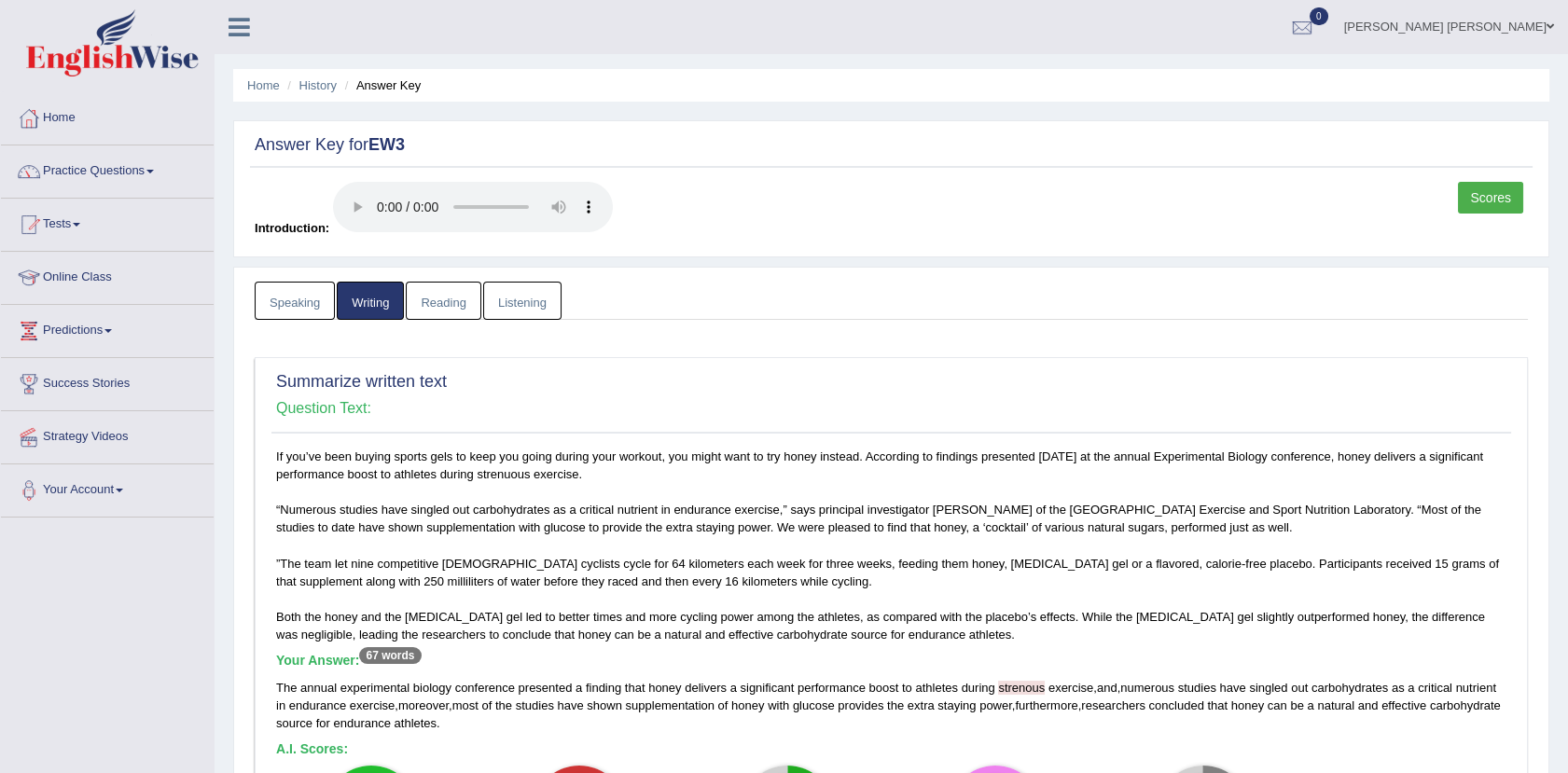
click at [473, 298] on link "Reading" at bounding box center [443, 300] width 75 height 38
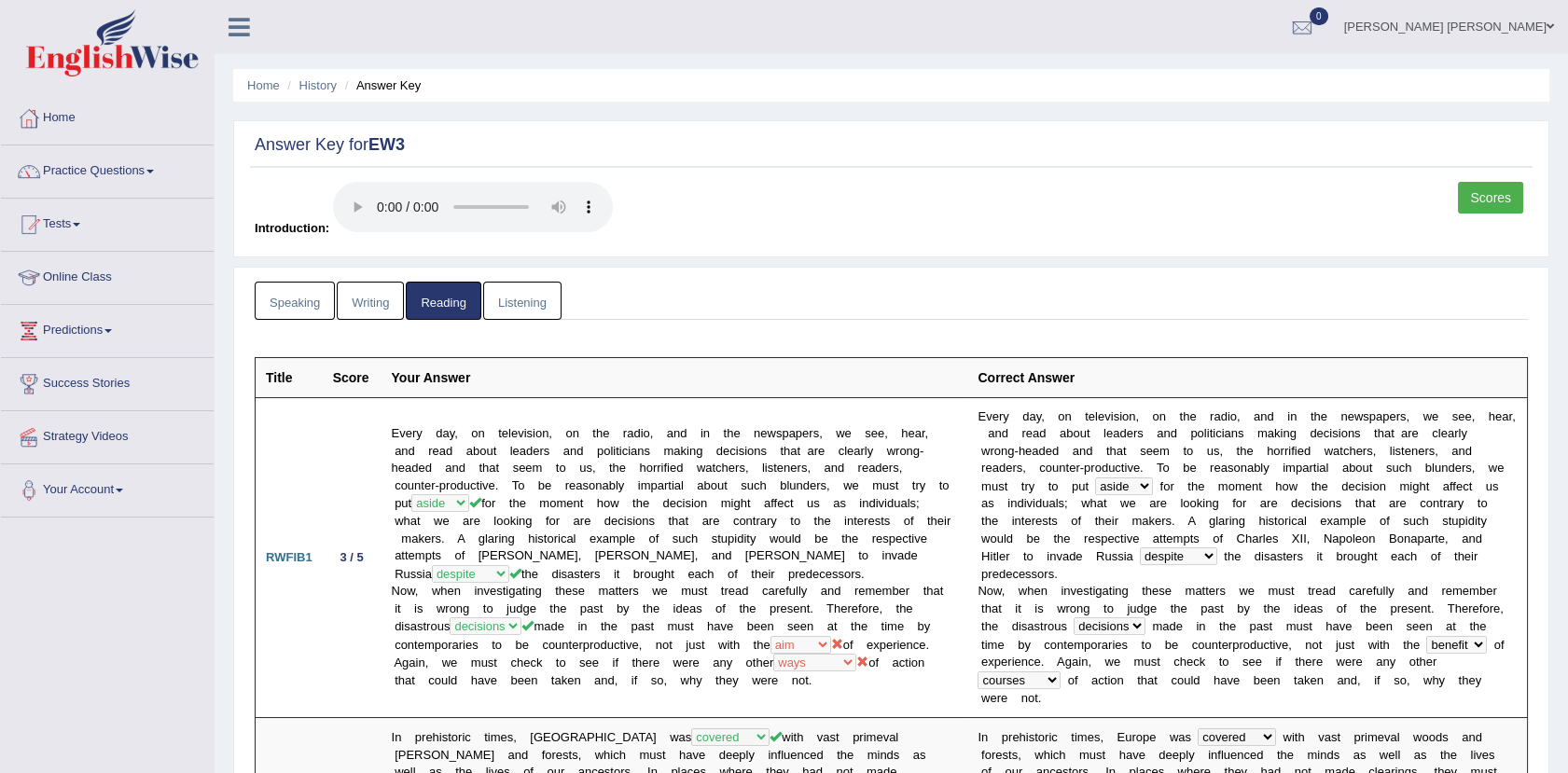
drag, startPoint x: 1477, startPoint y: 26, endPoint x: 1403, endPoint y: 281, distance: 265.5
click at [1477, 26] on link "[PERSON_NAME] [PERSON_NAME]" at bounding box center [1448, 24] width 237 height 49
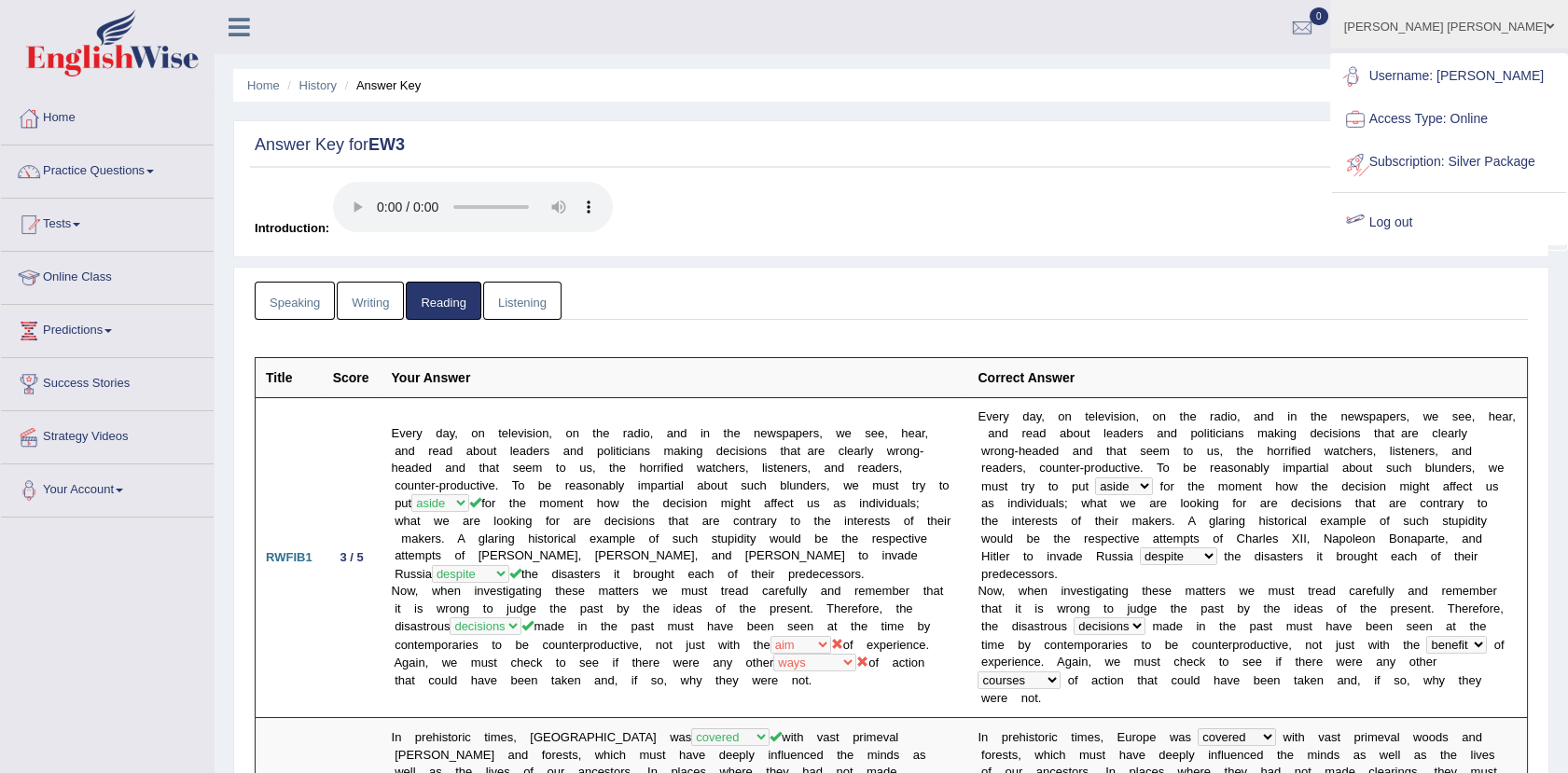
click at [524, 305] on link "Listening" at bounding box center [522, 300] width 78 height 38
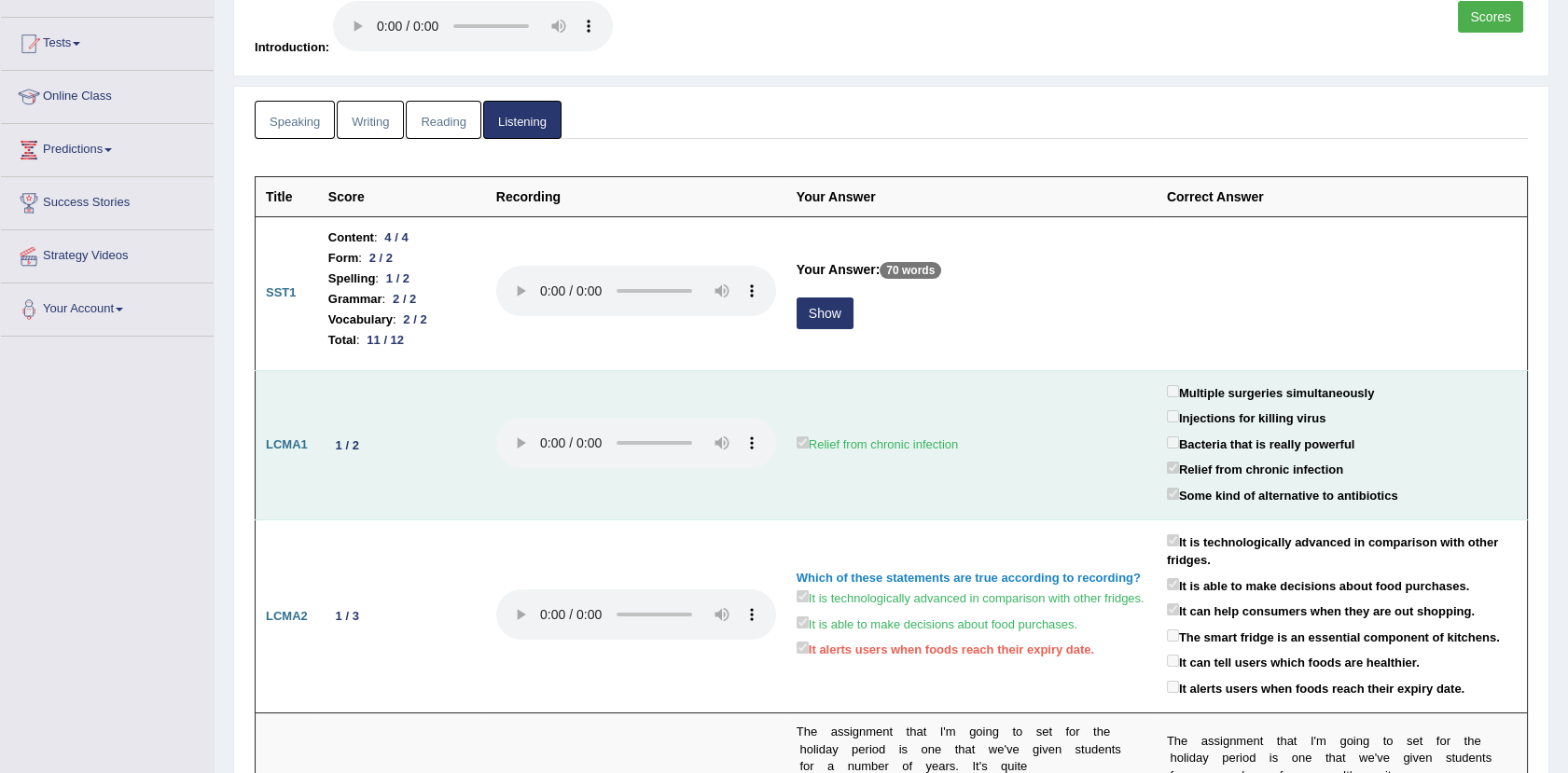
scroll to position [311, 0]
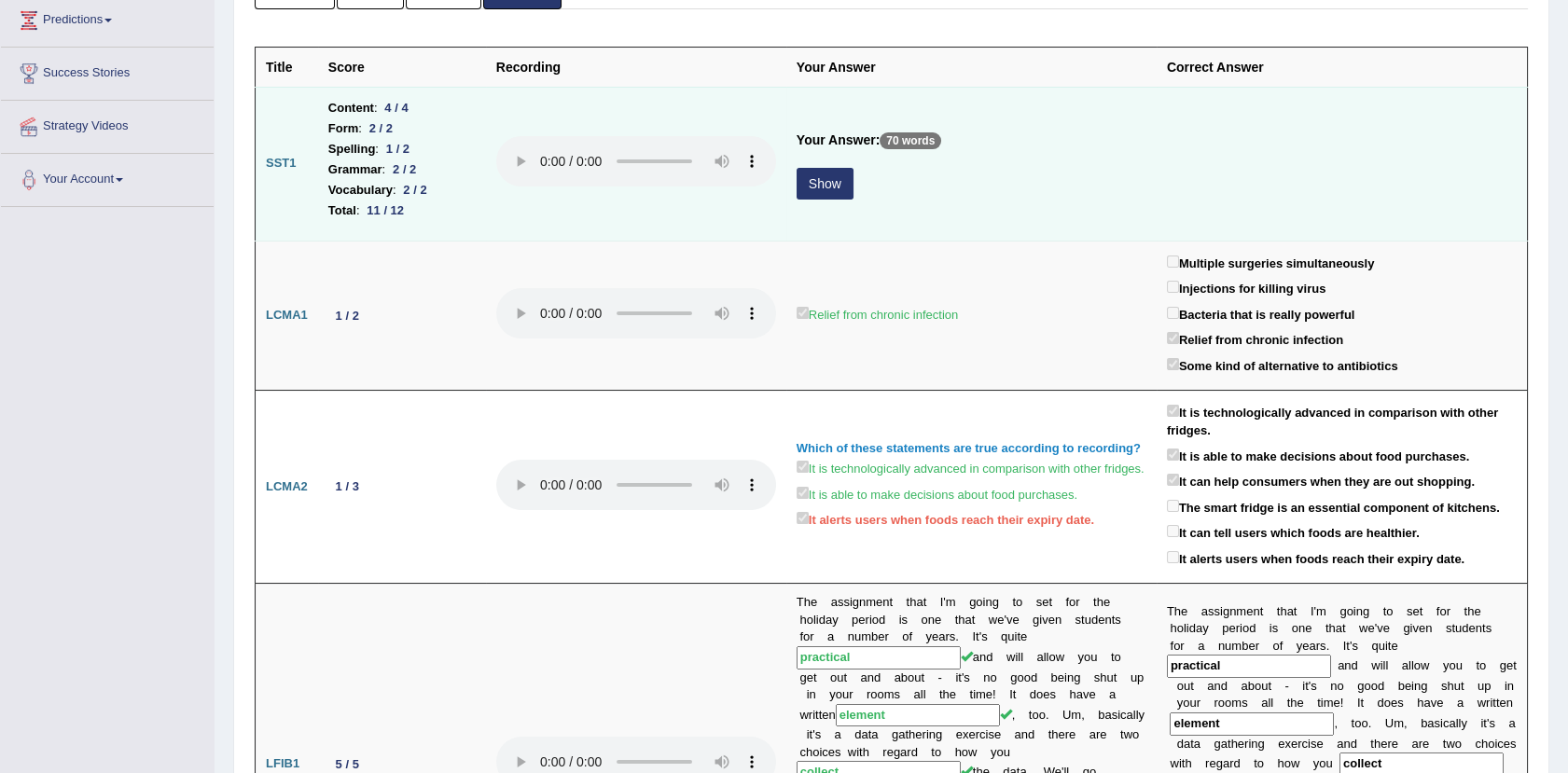
click at [813, 183] on button "Show" at bounding box center [825, 184] width 57 height 32
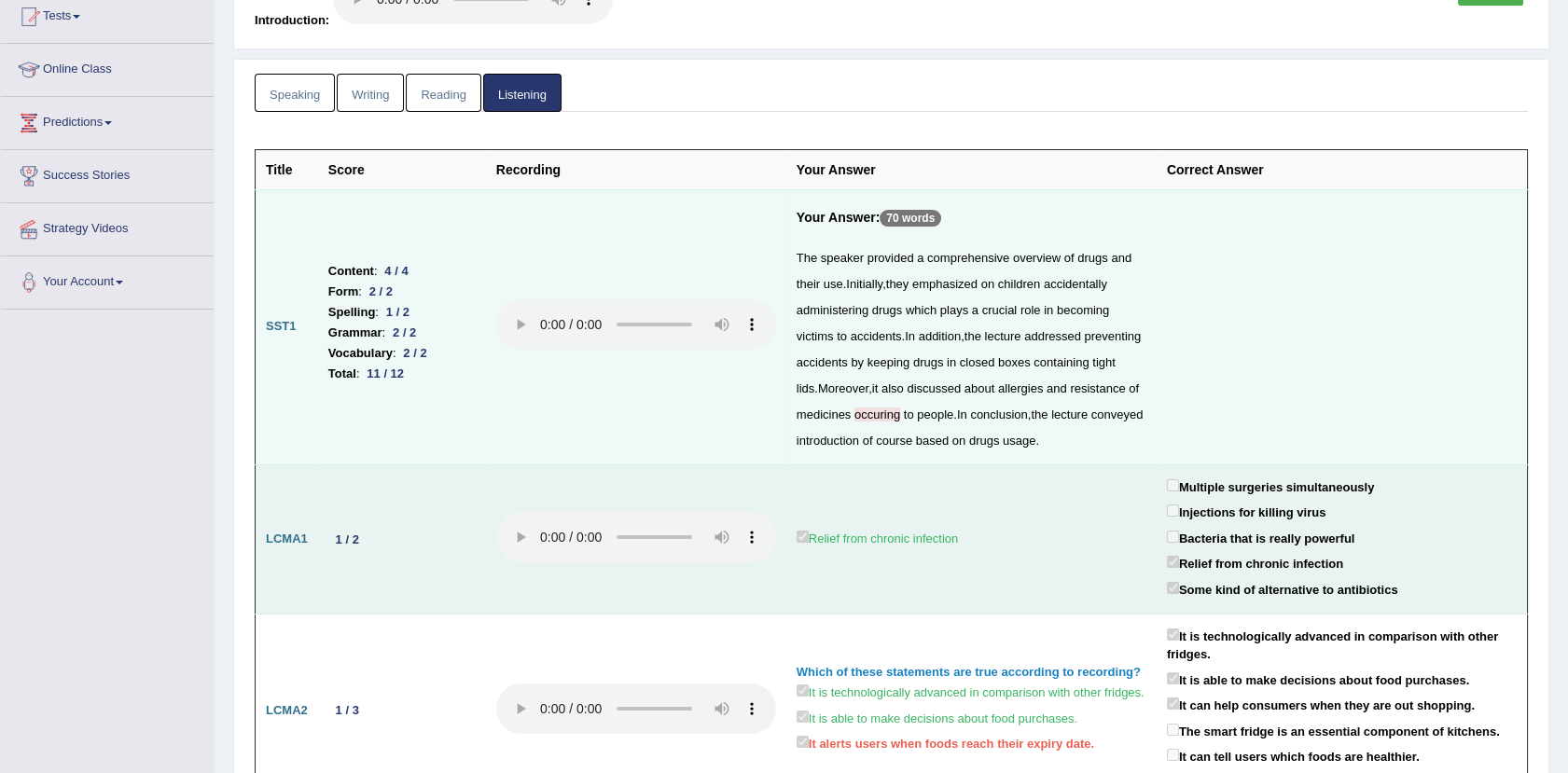
scroll to position [0, 0]
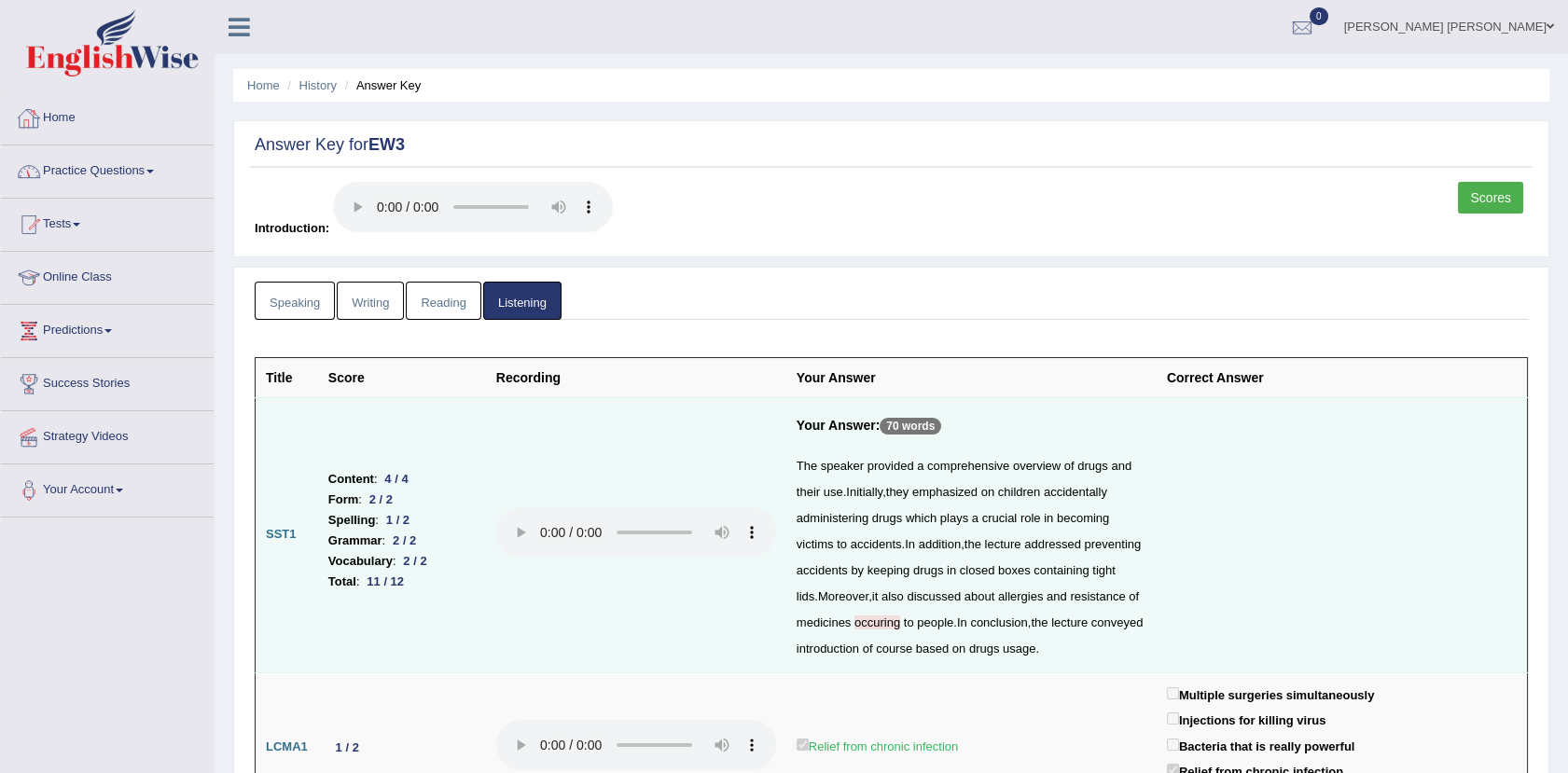
click at [47, 108] on link "Home" at bounding box center [107, 115] width 213 height 47
